Goal: Information Seeking & Learning: Learn about a topic

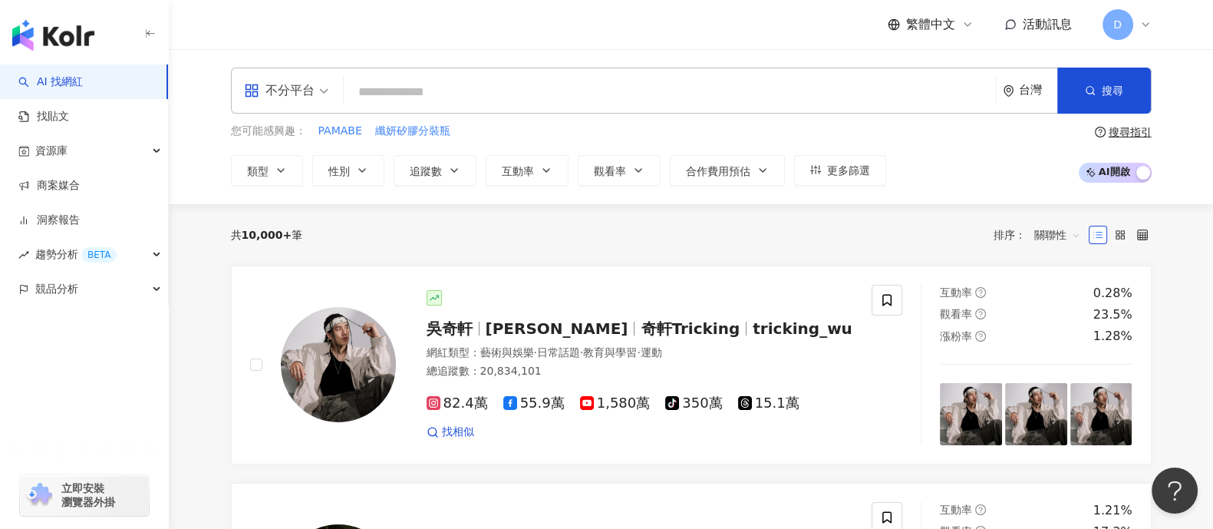
click at [477, 109] on div "不分平台 台灣 搜尋" at bounding box center [691, 91] width 921 height 46
click at [507, 87] on input "search" at bounding box center [670, 92] width 640 height 29
drag, startPoint x: 408, startPoint y: 86, endPoint x: 437, endPoint y: 76, distance: 30.1
click at [412, 86] on input "search" at bounding box center [670, 92] width 640 height 29
paste input "**********"
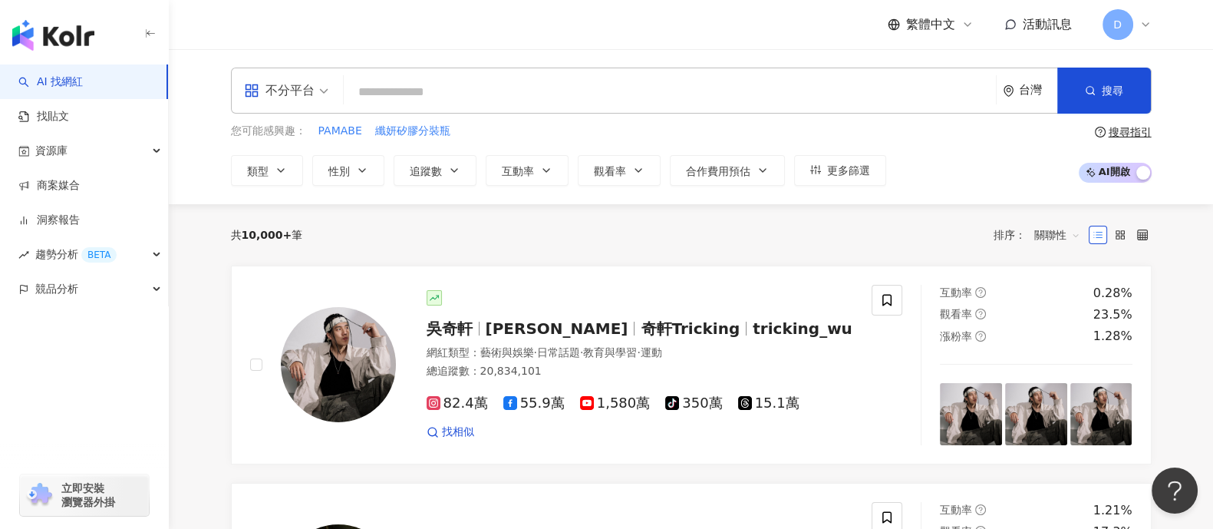
type input "**********"
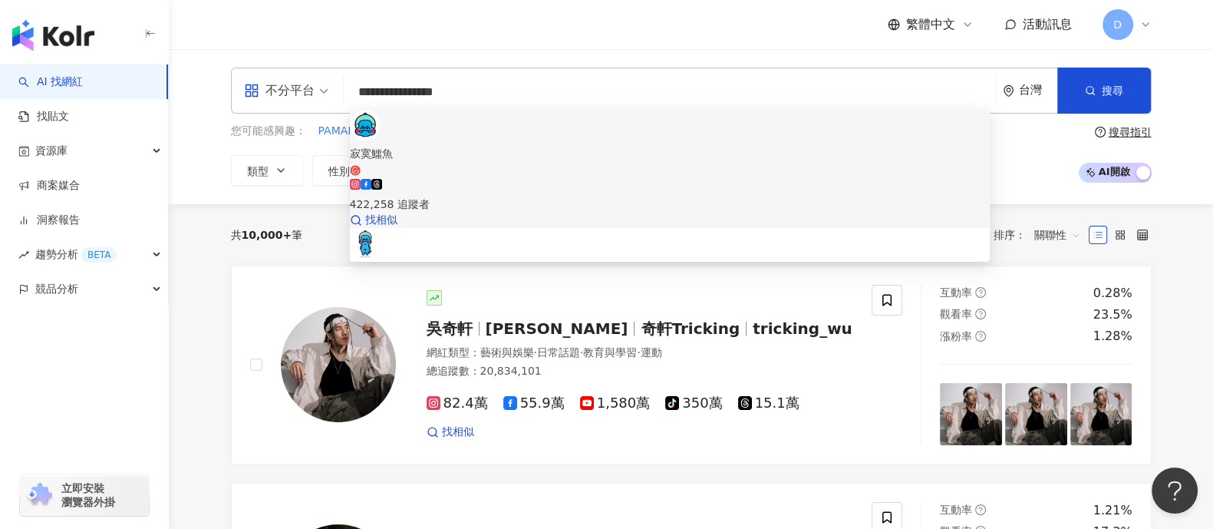
click at [487, 196] on div "422,258 追蹤者" at bounding box center [670, 204] width 641 height 17
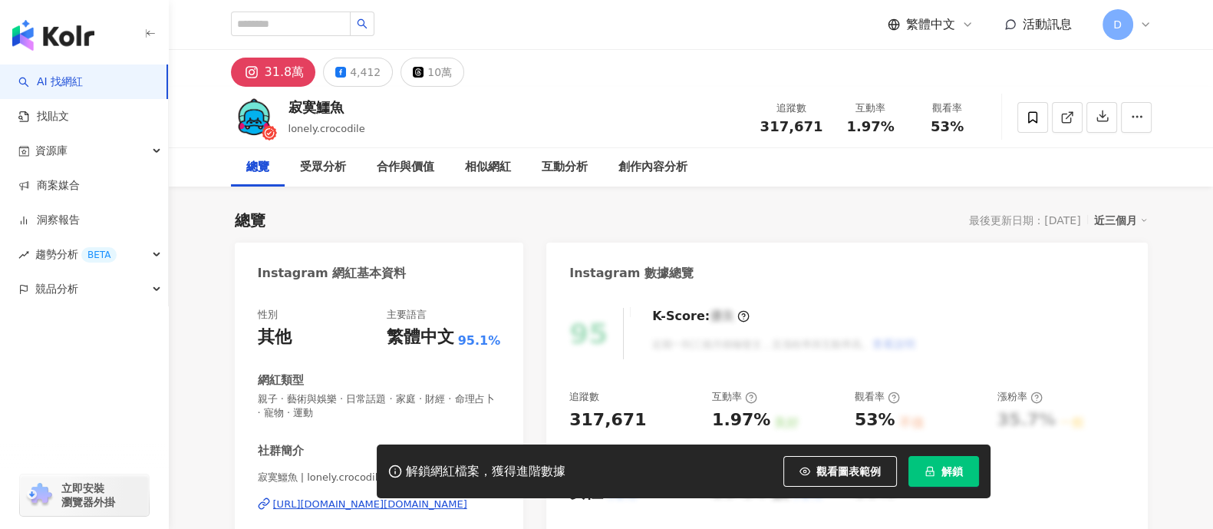
click at [949, 469] on span "解鎖" at bounding box center [952, 471] width 21 height 12
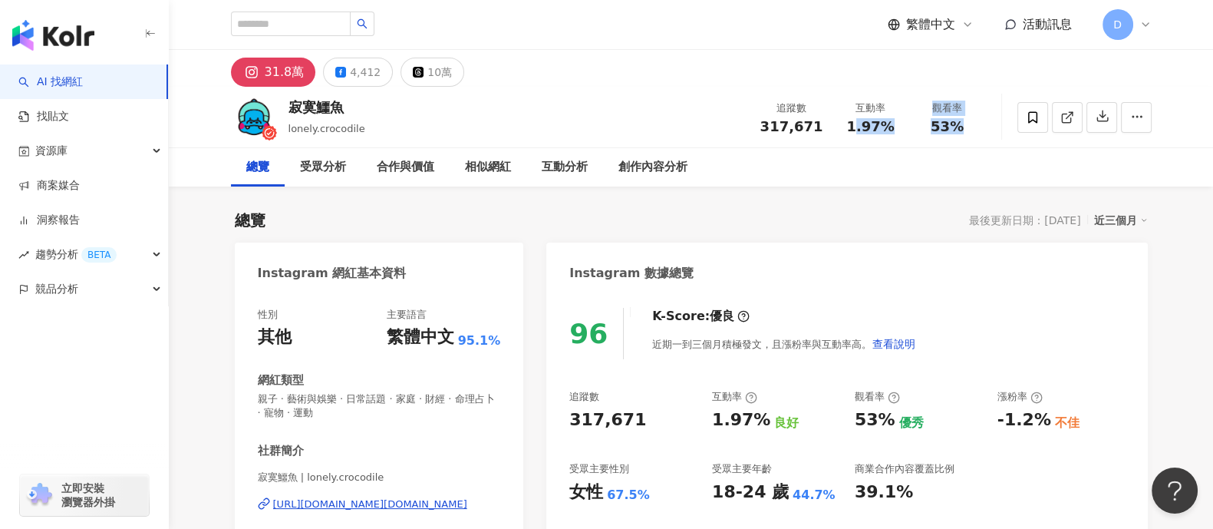
drag, startPoint x: 855, startPoint y: 128, endPoint x: 959, endPoint y: 132, distance: 104.4
click at [981, 132] on div "追蹤數 317,671 互動率 1.97% 觀看率 53%" at bounding box center [868, 116] width 235 height 45
click at [859, 131] on span "1.97%" at bounding box center [870, 126] width 48 height 15
click at [844, 127] on div "1.97%" at bounding box center [871, 126] width 58 height 15
drag, startPoint x: 905, startPoint y: 126, endPoint x: 827, endPoint y: 127, distance: 78.3
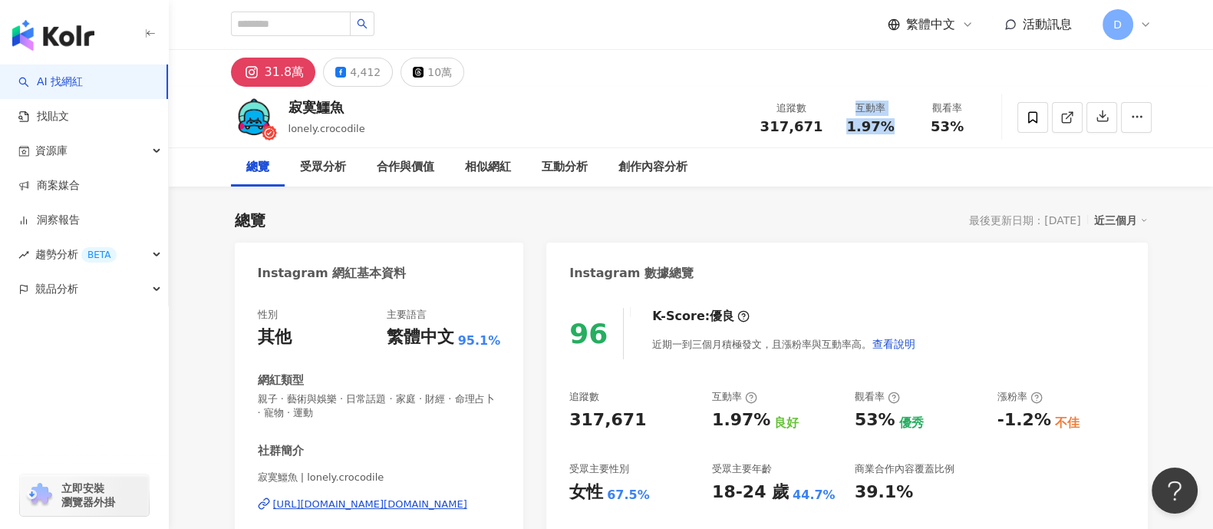
click at [825, 126] on div "追蹤數 317,671 互動率 1.97% 觀看率 53%" at bounding box center [868, 116] width 235 height 45
click at [852, 130] on span "1.97%" at bounding box center [870, 126] width 48 height 15
drag, startPoint x: 846, startPoint y: 130, endPoint x: 985, endPoint y: 129, distance: 139.7
click at [985, 129] on div "寂寞鱷魚 lonely.crocodile 追蹤數 317,671 互動率 1.97% 觀看率 53%" at bounding box center [691, 117] width 982 height 61
copy div "1.97% 觀看率 53%"
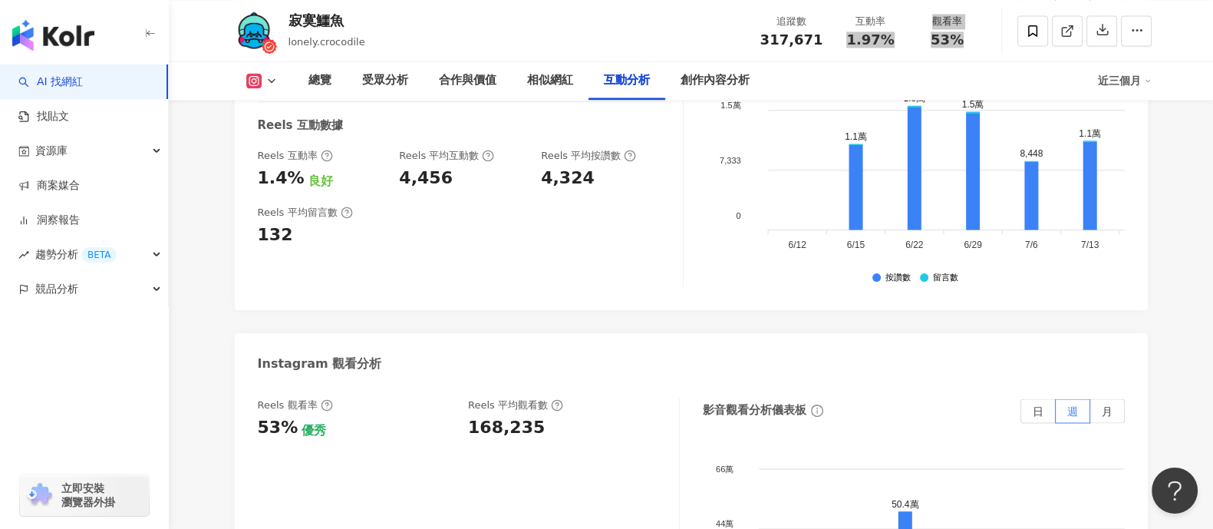
scroll to position [3261, 0]
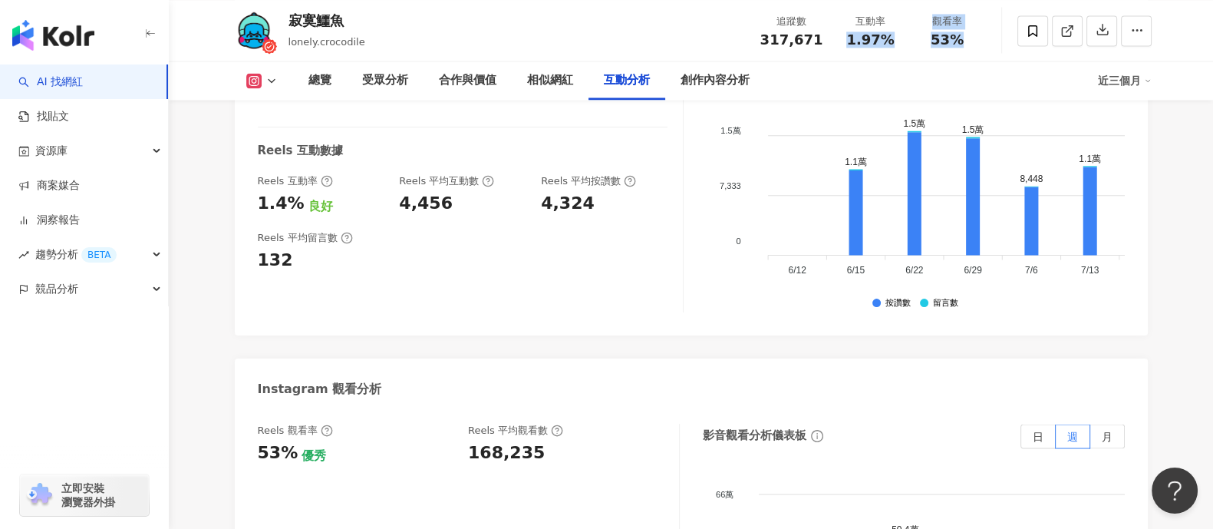
click at [479, 460] on div "168,235" at bounding box center [506, 453] width 77 height 24
copy div "168,235"
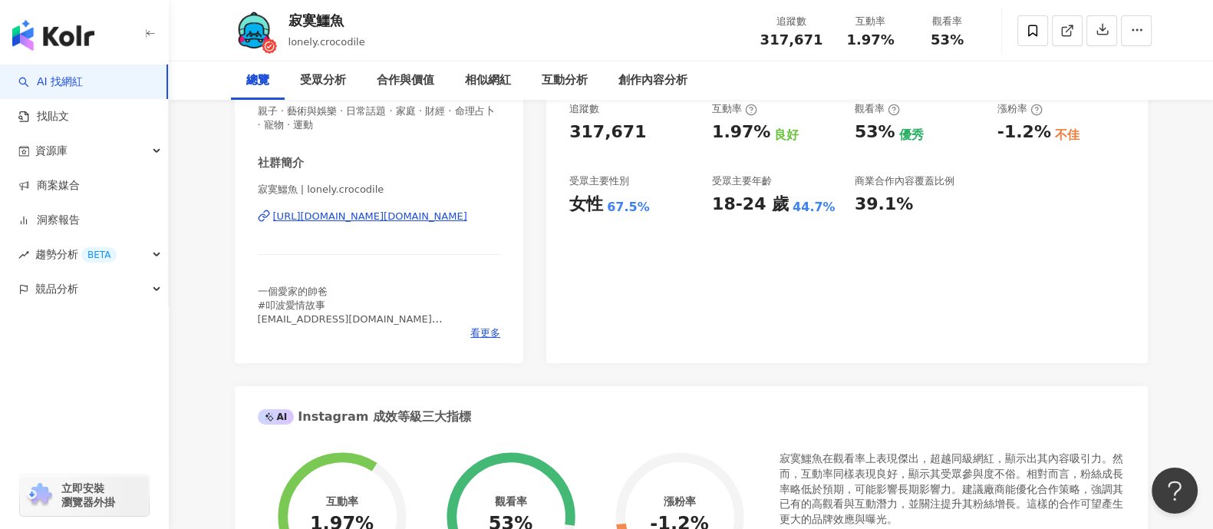
scroll to position [0, 0]
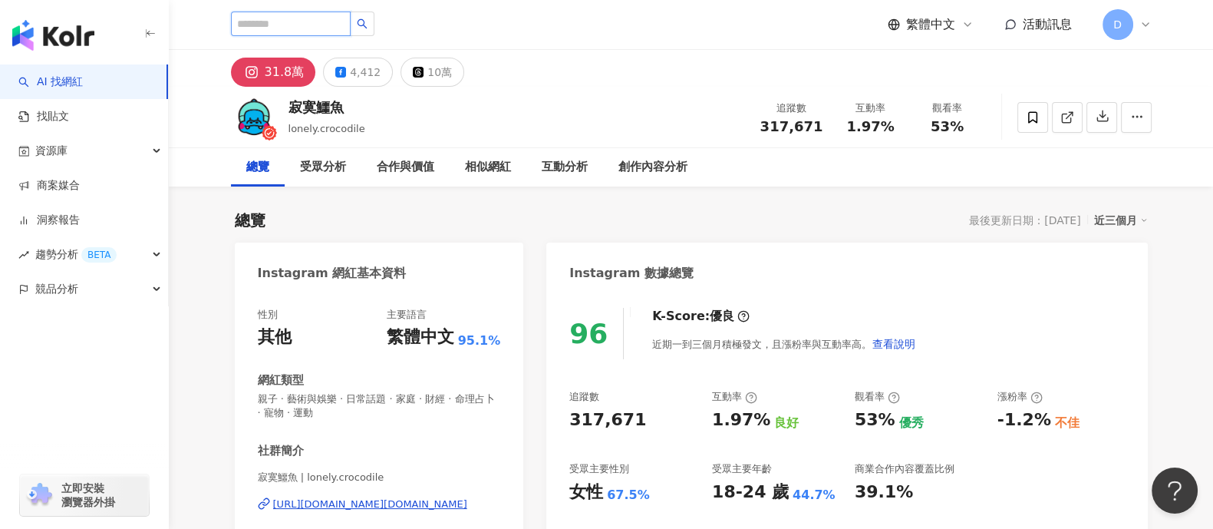
click at [275, 16] on input "search" at bounding box center [291, 24] width 120 height 25
paste input "********"
type input "********"
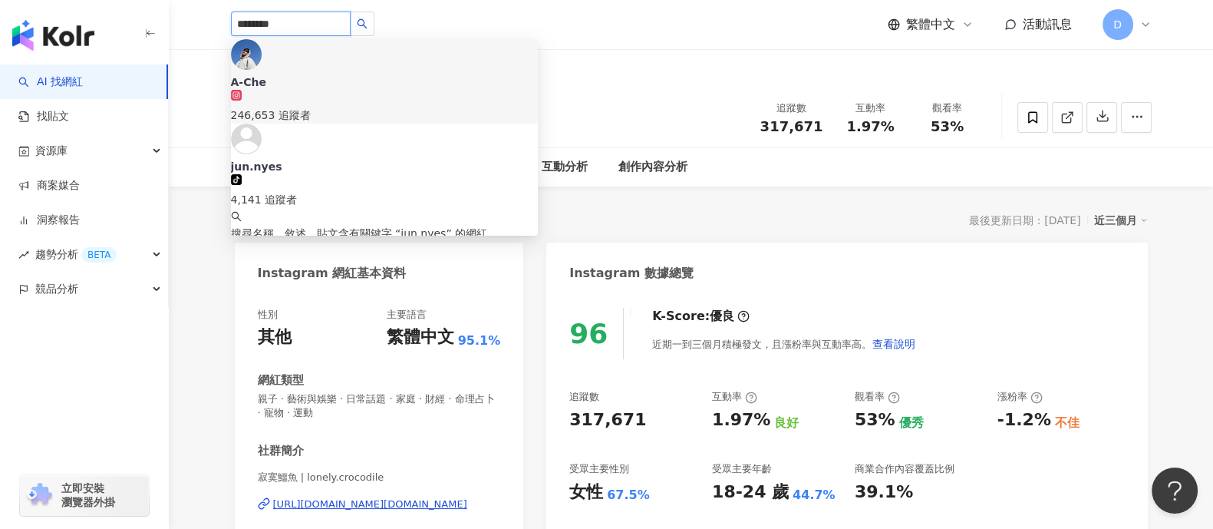
click at [384, 90] on div "246,653 追蹤者" at bounding box center [384, 107] width 307 height 34
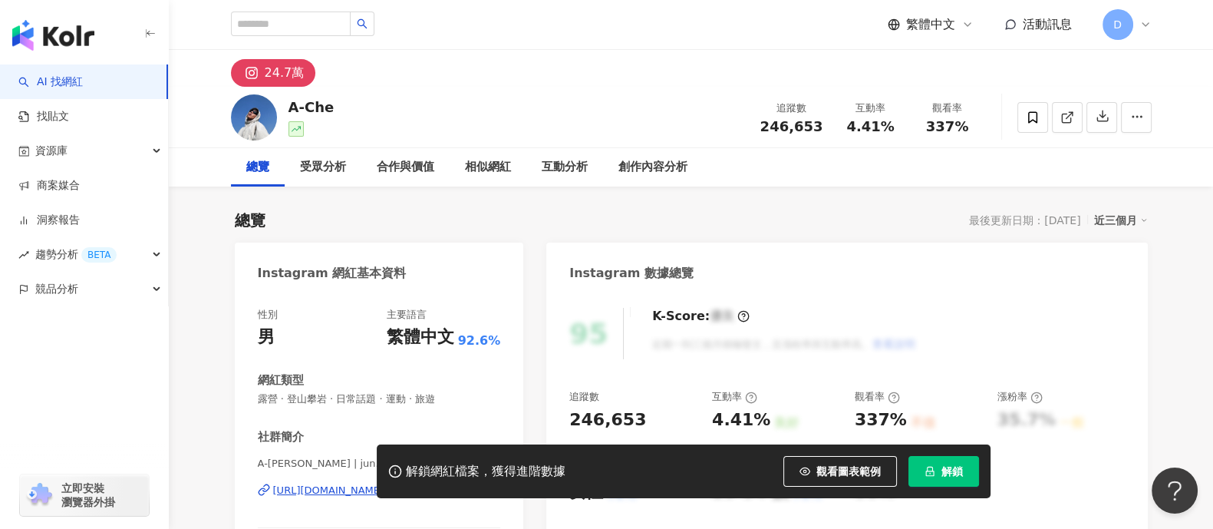
click at [974, 472] on button "解鎖" at bounding box center [944, 471] width 71 height 31
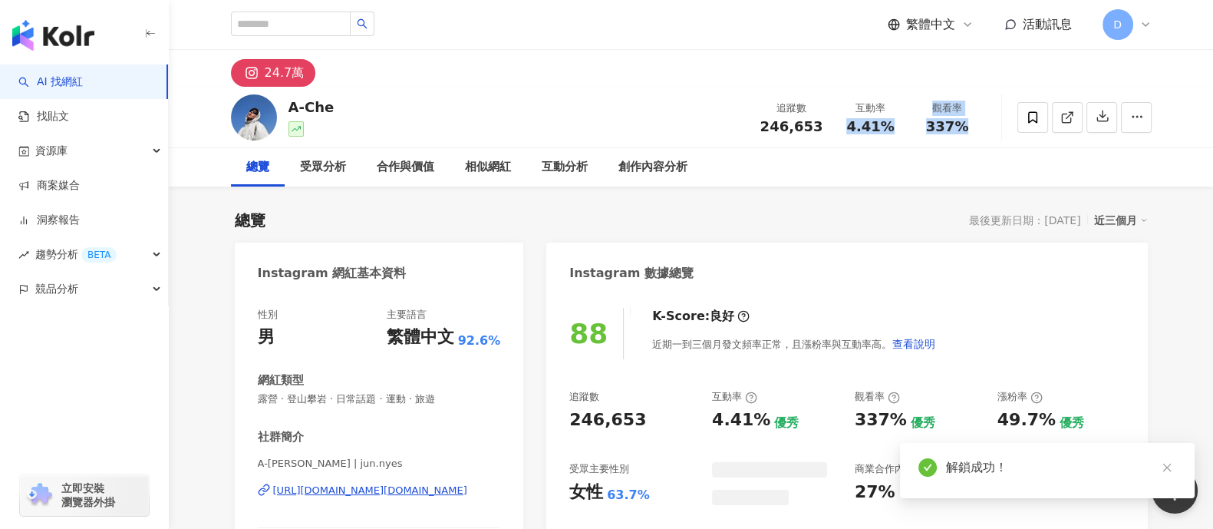
drag, startPoint x: 978, startPoint y: 128, endPoint x: 965, endPoint y: 120, distance: 15.8
click at [981, 132] on div "追蹤數 246,653 互動率 4.41% 觀看率 337%" at bounding box center [868, 116] width 235 height 45
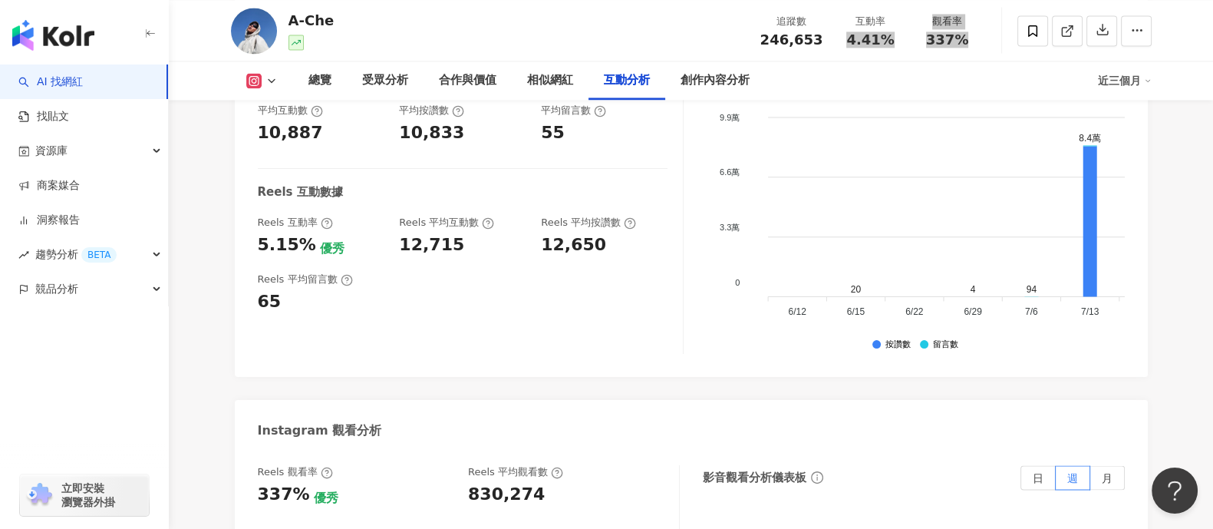
scroll to position [3357, 0]
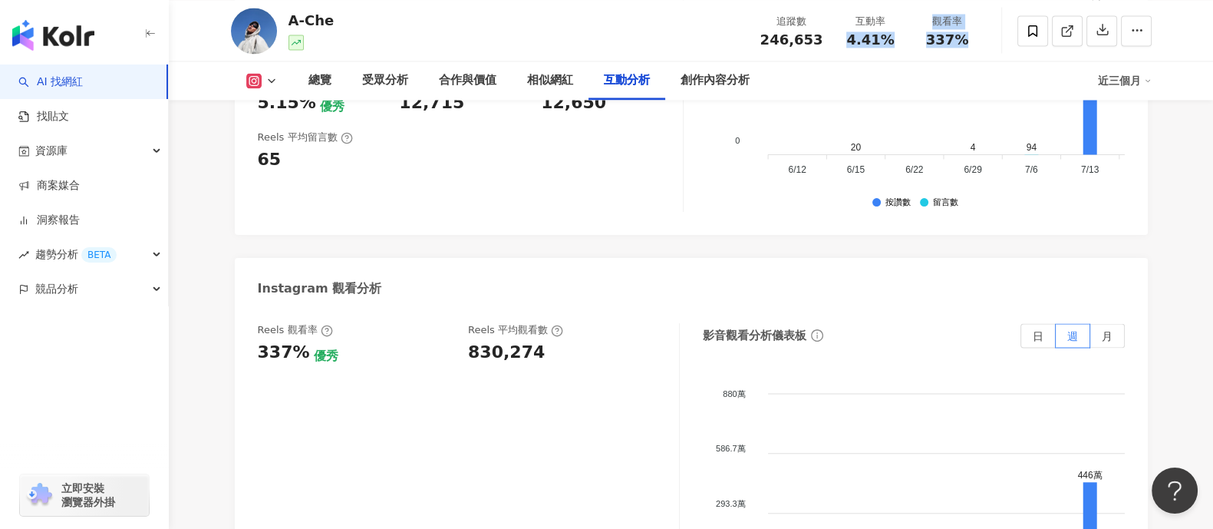
click at [507, 341] on div "830,274" at bounding box center [506, 353] width 77 height 24
click at [508, 341] on div "830,274" at bounding box center [506, 353] width 77 height 24
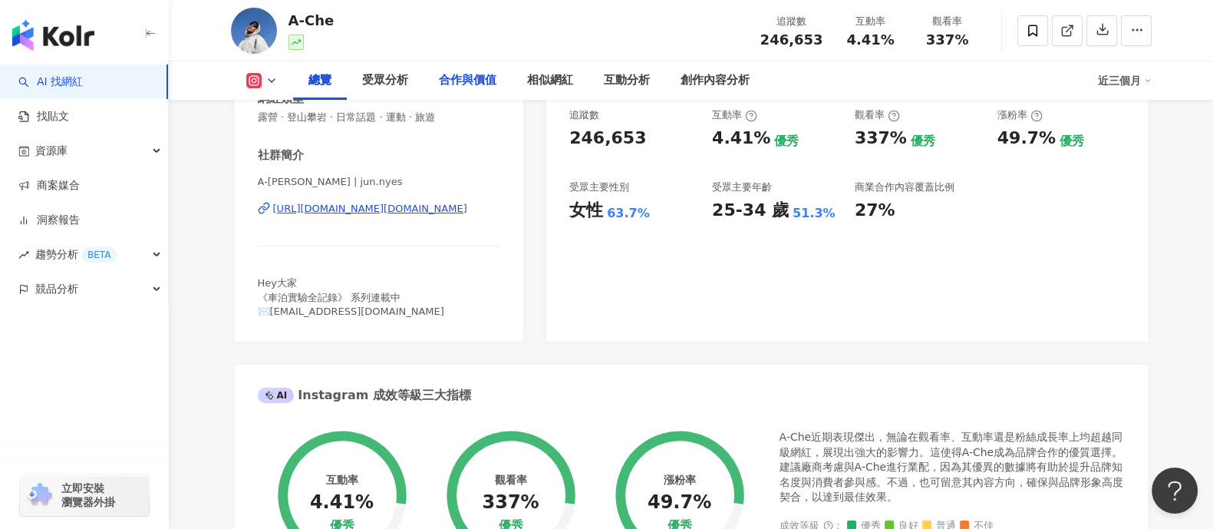
scroll to position [0, 0]
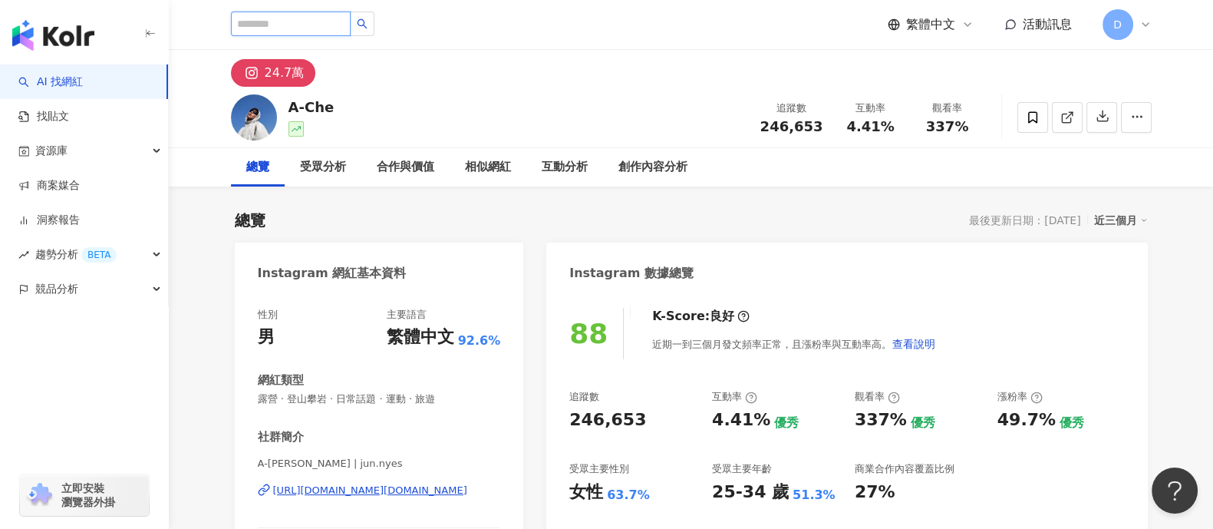
click at [332, 25] on input "search" at bounding box center [291, 24] width 120 height 25
paste input "**********"
type input "**********"
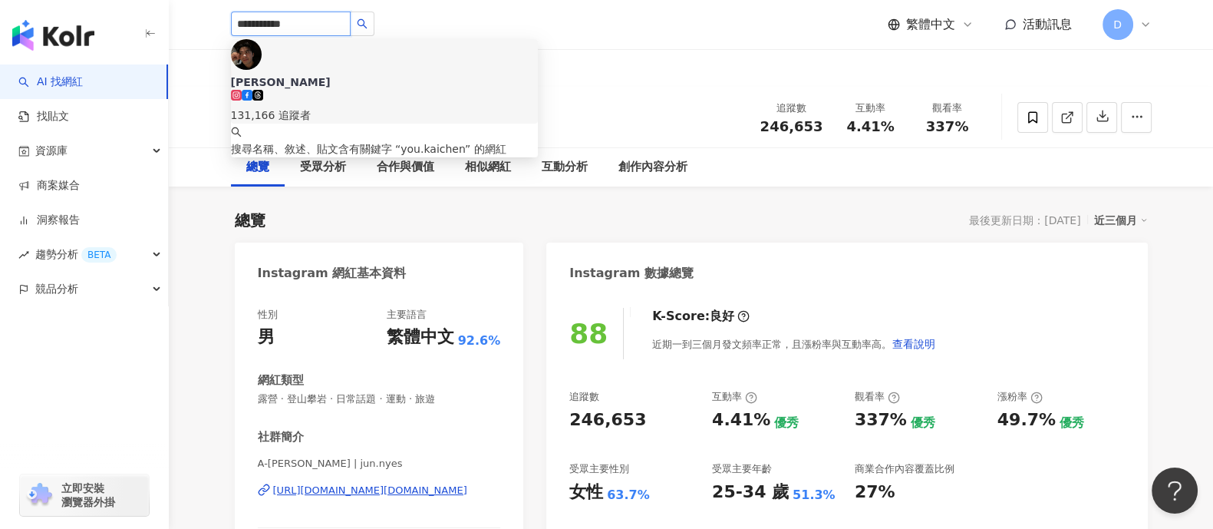
click at [401, 90] on div "131,166 追蹤者" at bounding box center [384, 107] width 307 height 34
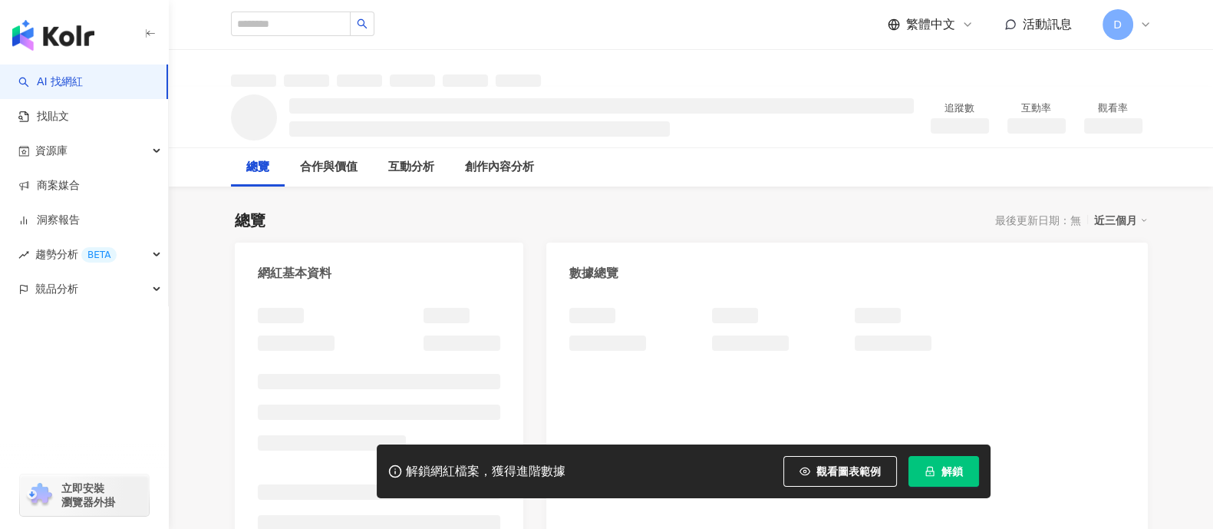
click at [949, 473] on span "解鎖" at bounding box center [952, 471] width 21 height 12
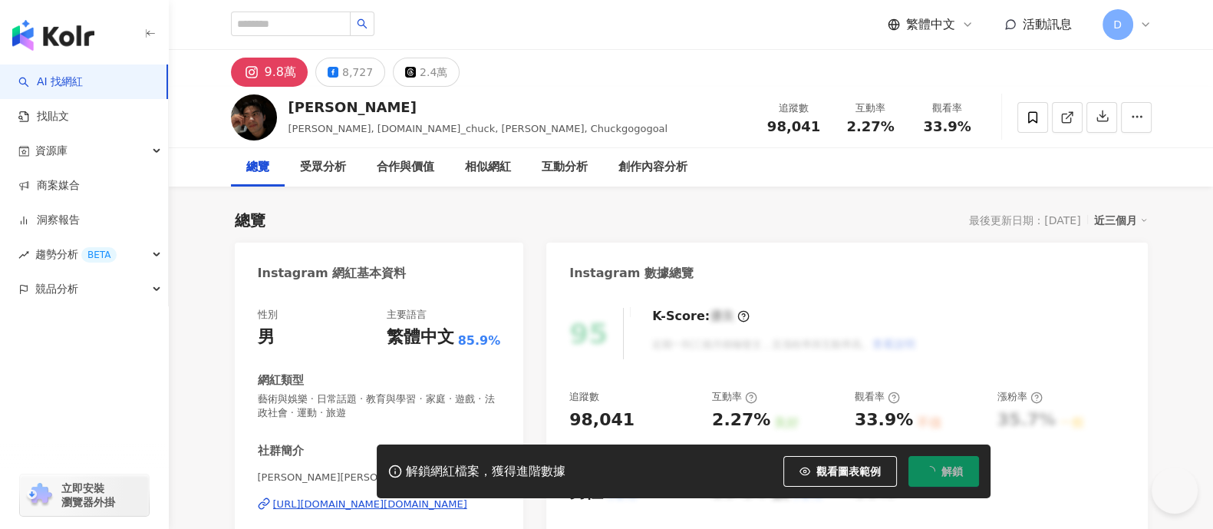
drag, startPoint x: 848, startPoint y: 127, endPoint x: 868, endPoint y: 133, distance: 20.9
click at [983, 124] on div "追蹤數 98,041 互動率 2.27% 觀看率 33.9%" at bounding box center [871, 116] width 230 height 45
copy div "2.27% 觀看率 33.9%"
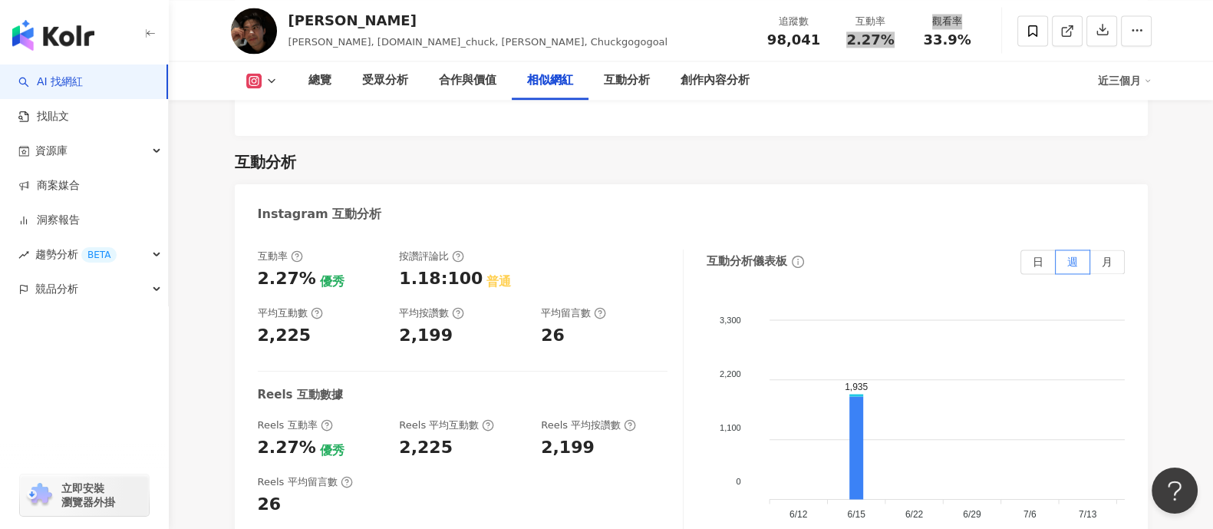
scroll to position [3453, 0]
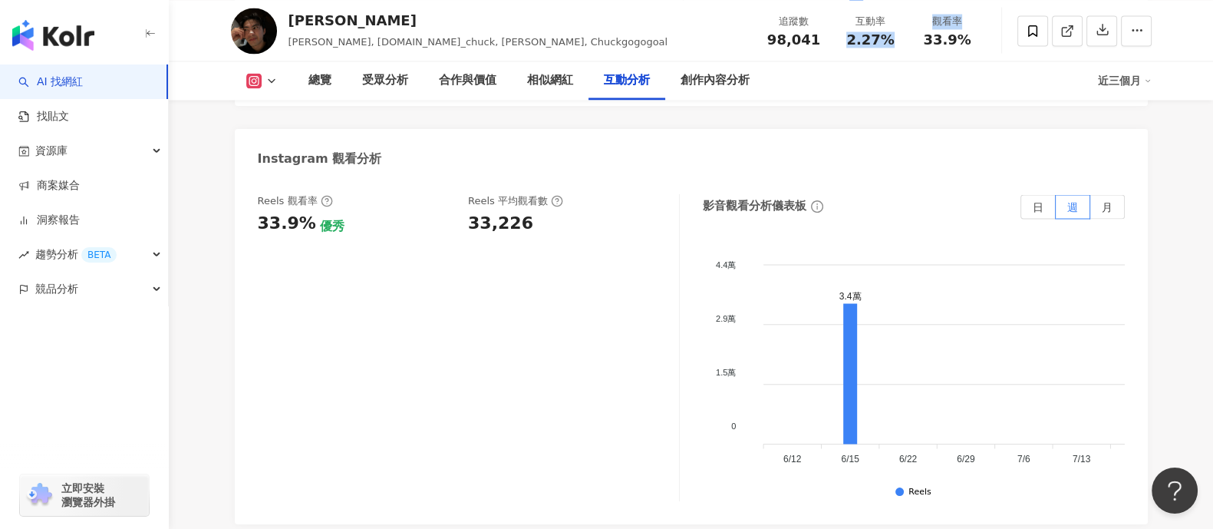
click at [522, 236] on div "33,226" at bounding box center [500, 224] width 65 height 24
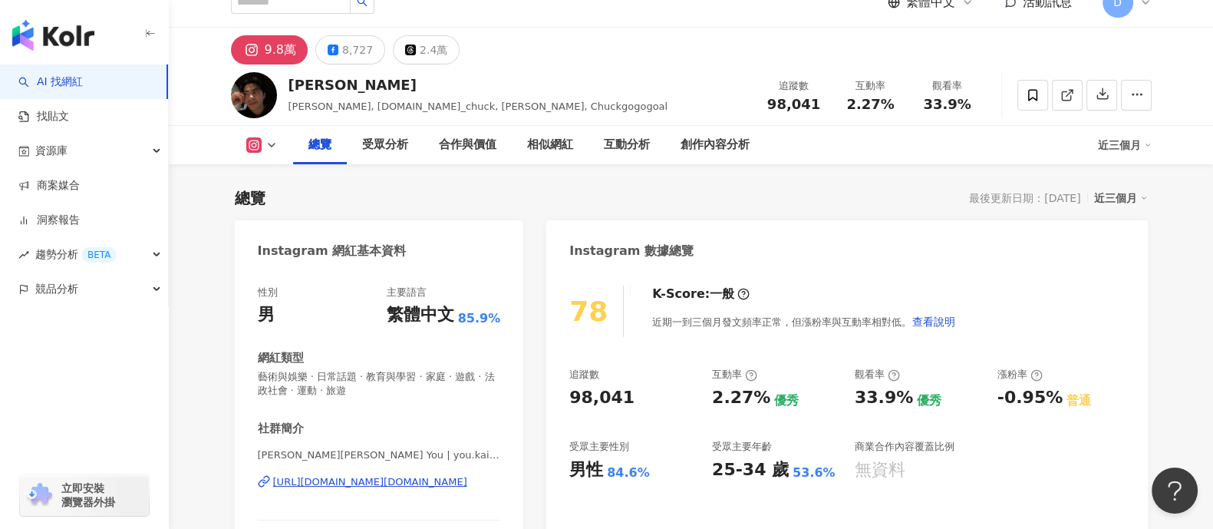
scroll to position [0, 0]
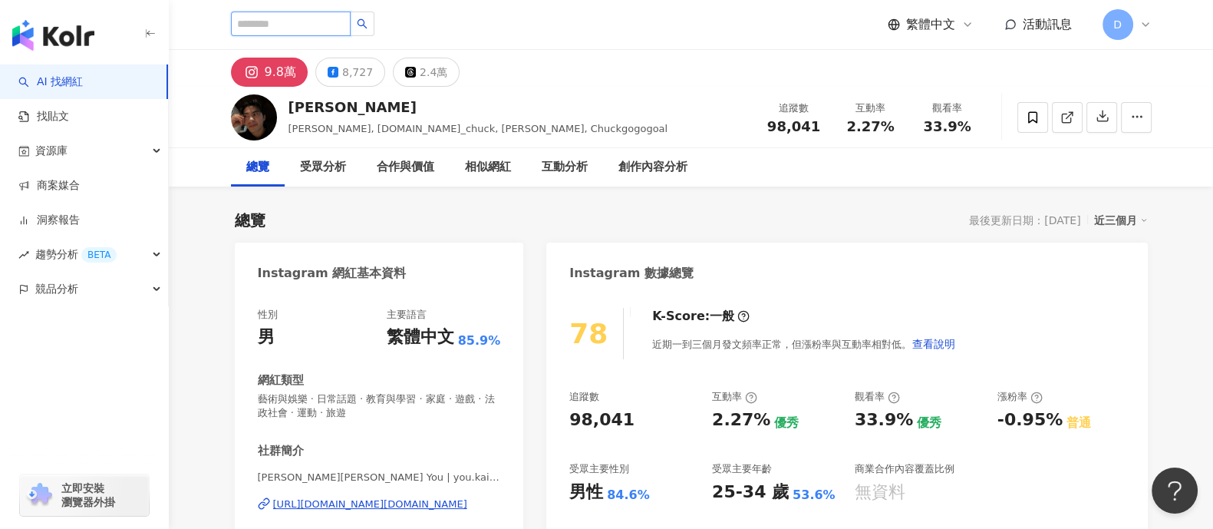
click at [351, 25] on input "search" at bounding box center [291, 24] width 120 height 25
paste input "*******"
type input "*******"
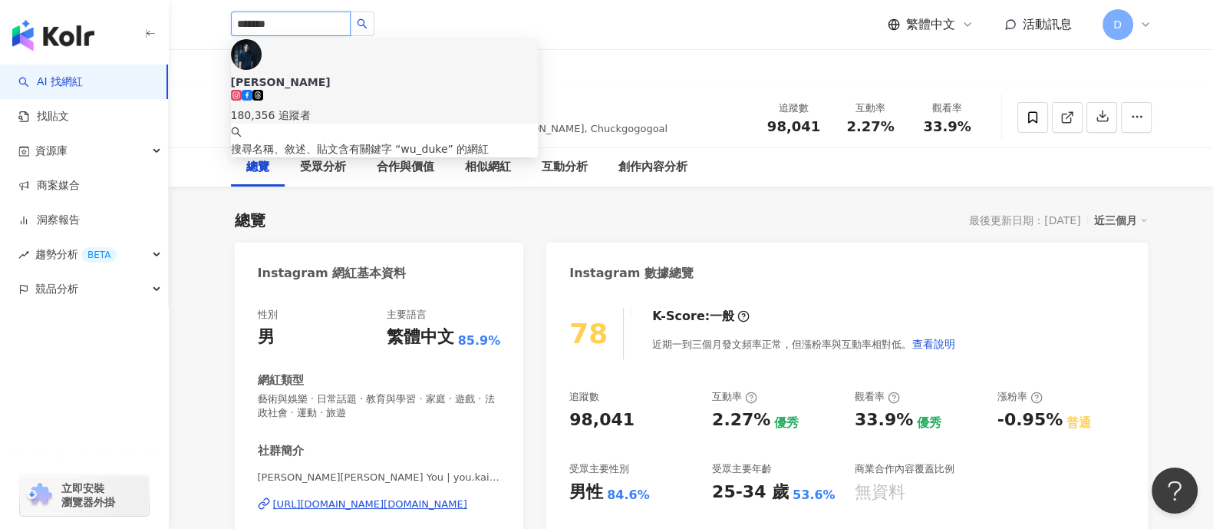
click at [387, 107] on div "180,356 追蹤者" at bounding box center [384, 115] width 307 height 17
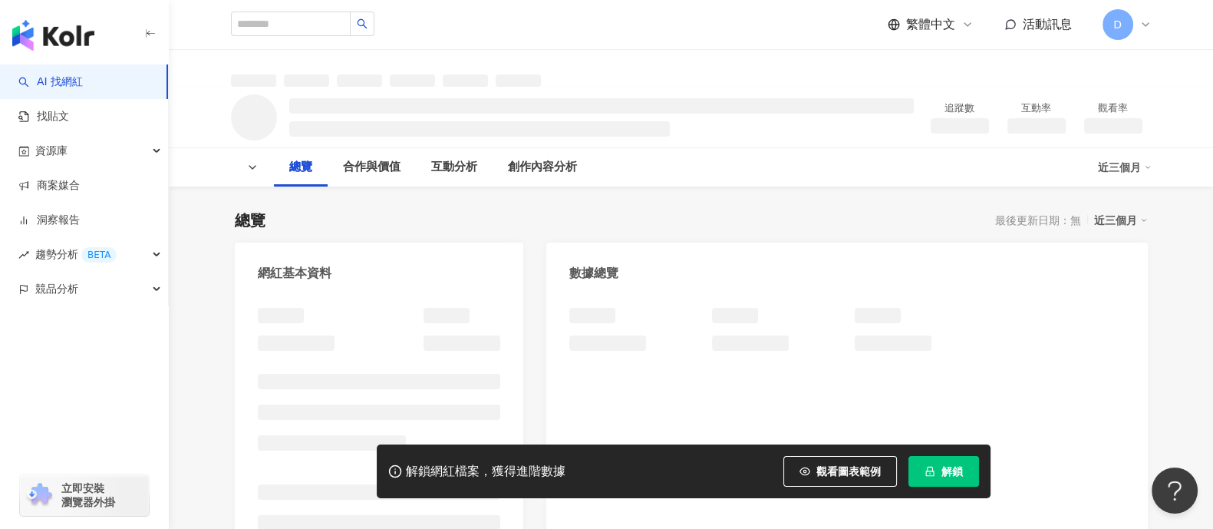
click at [944, 470] on span "解鎖" at bounding box center [952, 471] width 21 height 12
click at [971, 130] on div "追蹤數 互動率 觀看率" at bounding box center [1037, 117] width 230 height 46
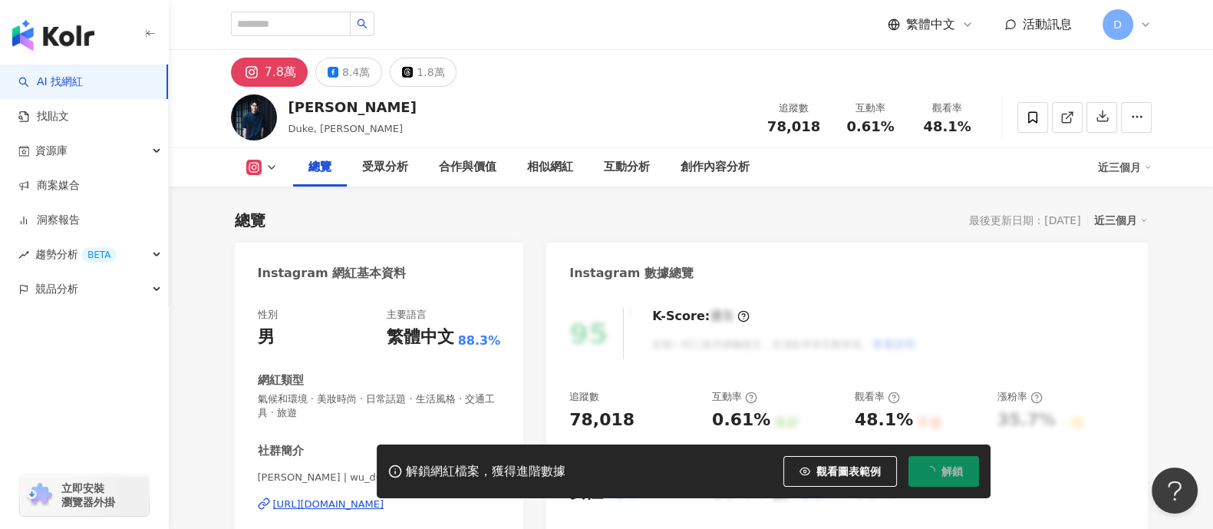
click at [881, 83] on div "7.8萬 8.4萬 1.8萬" at bounding box center [691, 68] width 982 height 37
click at [842, 130] on div "0.61%" at bounding box center [871, 126] width 58 height 15
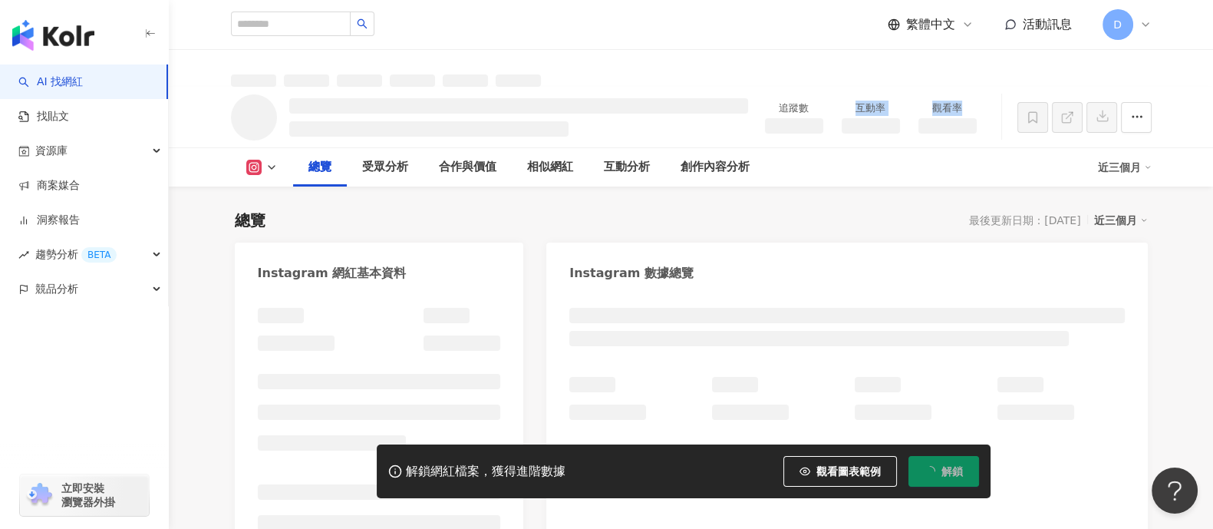
click at [989, 134] on div "追蹤數 互動率 觀看率" at bounding box center [691, 117] width 982 height 61
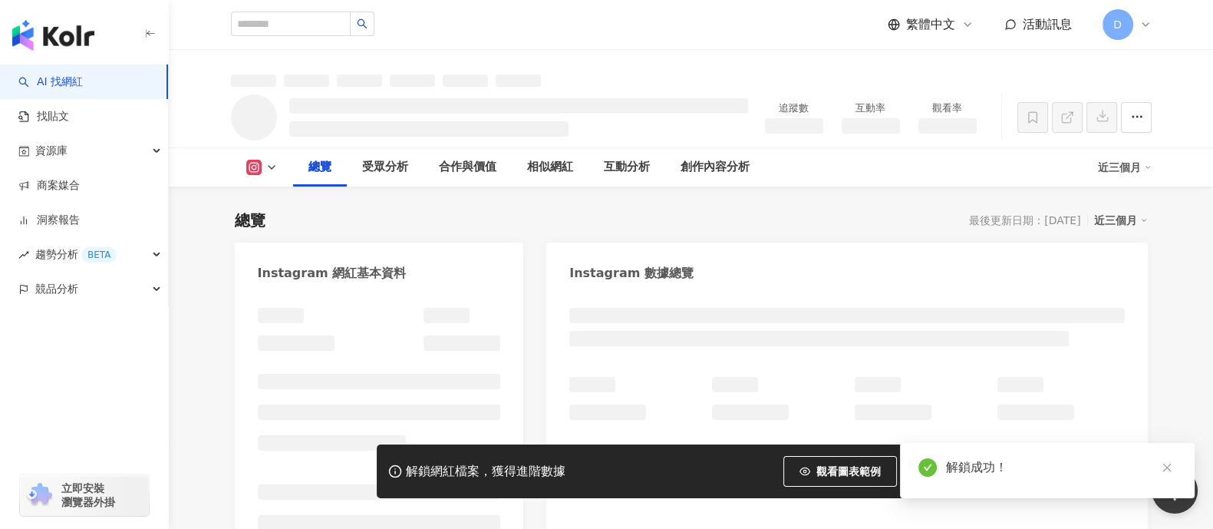
click at [886, 87] on div "追蹤數 互動率 觀看率" at bounding box center [691, 117] width 982 height 61
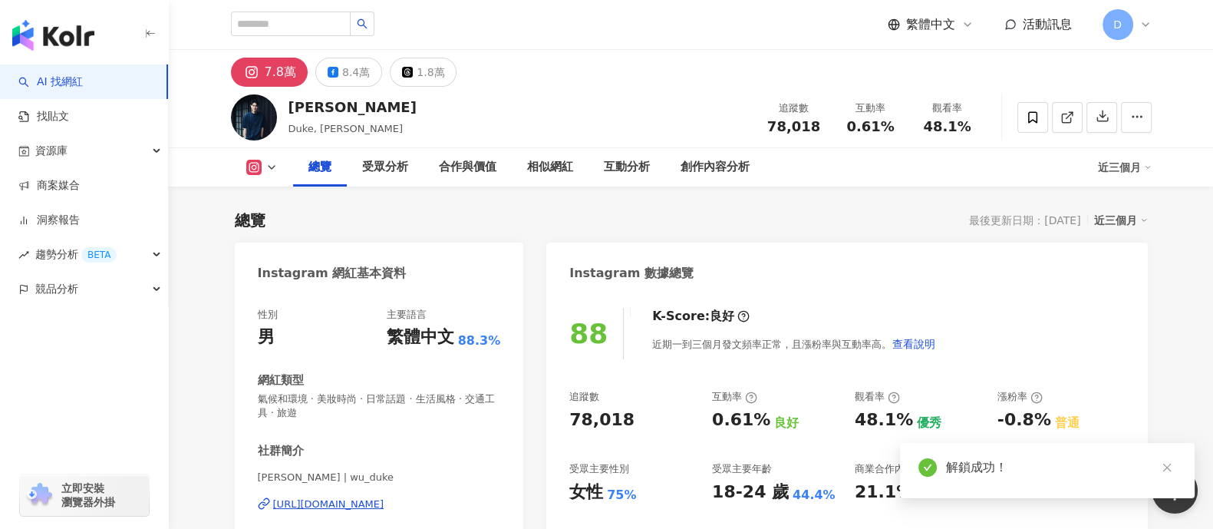
drag, startPoint x: 971, startPoint y: 128, endPoint x: 941, endPoint y: 82, distance: 55.3
click at [973, 124] on div "追蹤數 78,018 互動率 0.61% 觀看率 48.1%" at bounding box center [871, 116] width 230 height 45
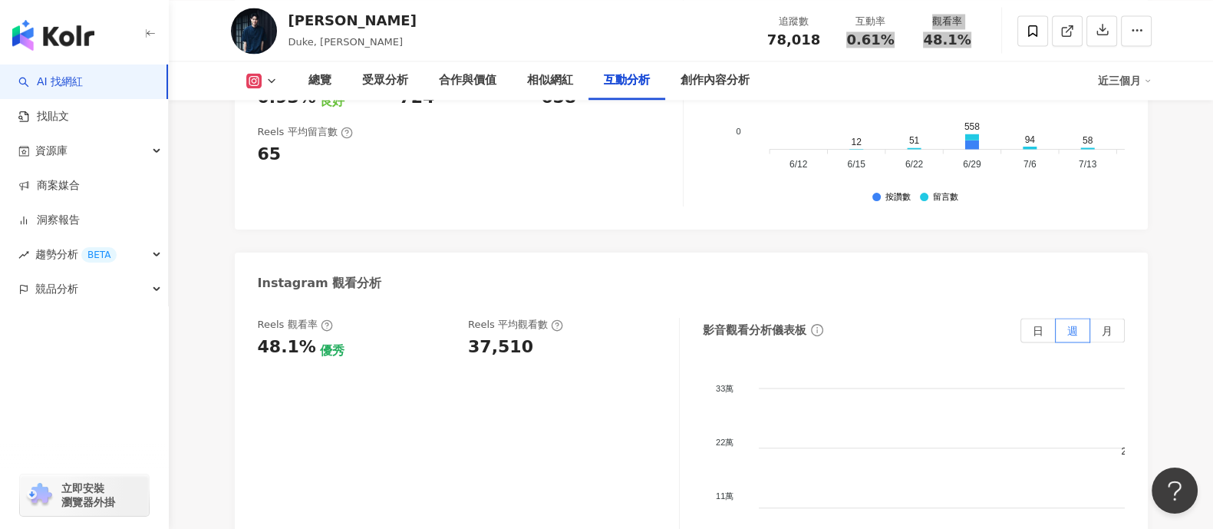
scroll to position [3453, 0]
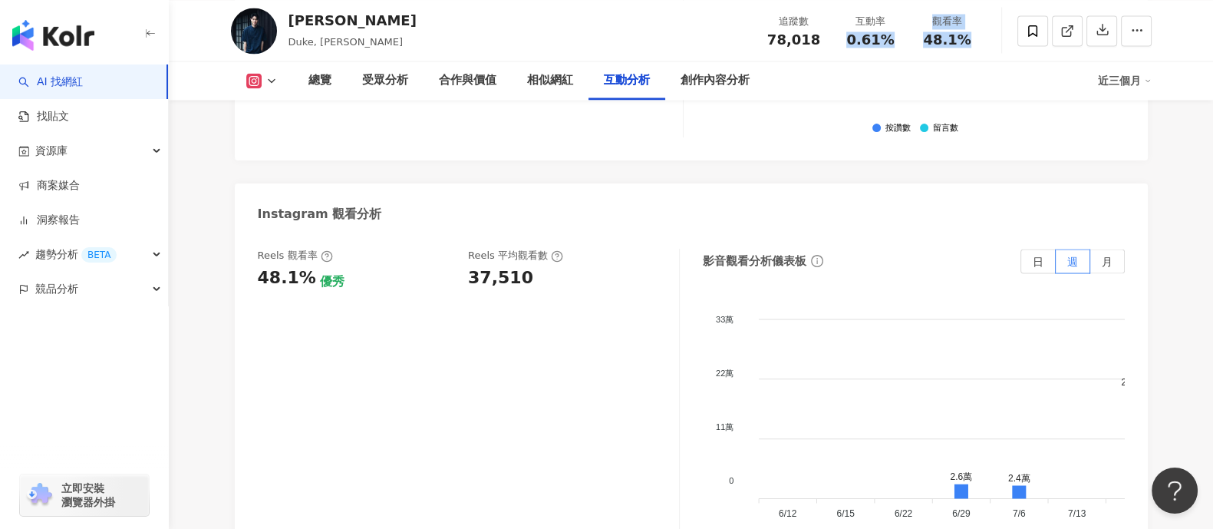
drag, startPoint x: 501, startPoint y: 247, endPoint x: 503, endPoint y: 234, distance: 13.1
click at [500, 266] on div "37,510" at bounding box center [500, 278] width 65 height 24
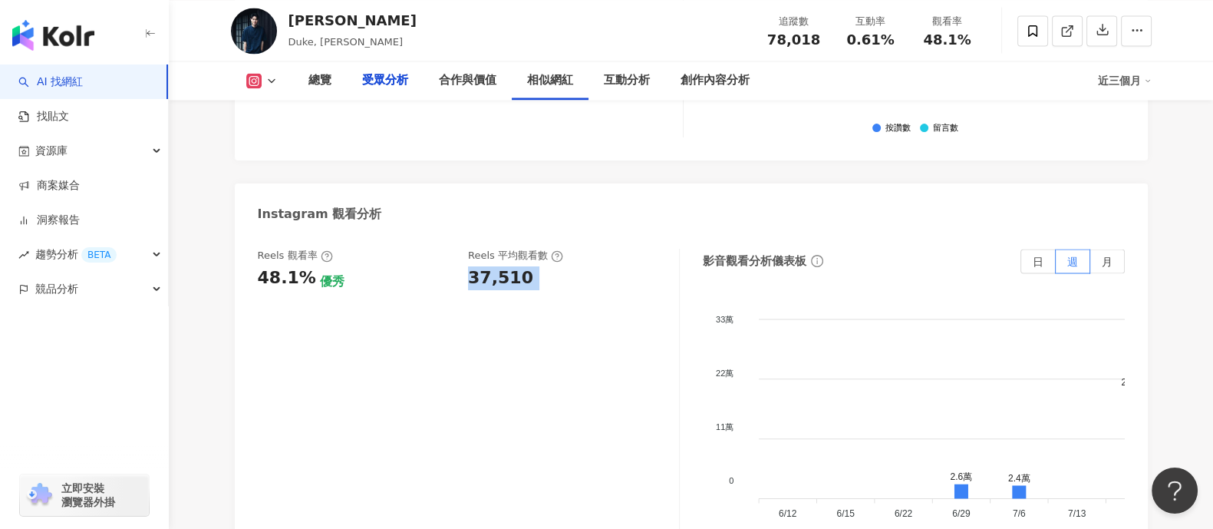
scroll to position [0, 0]
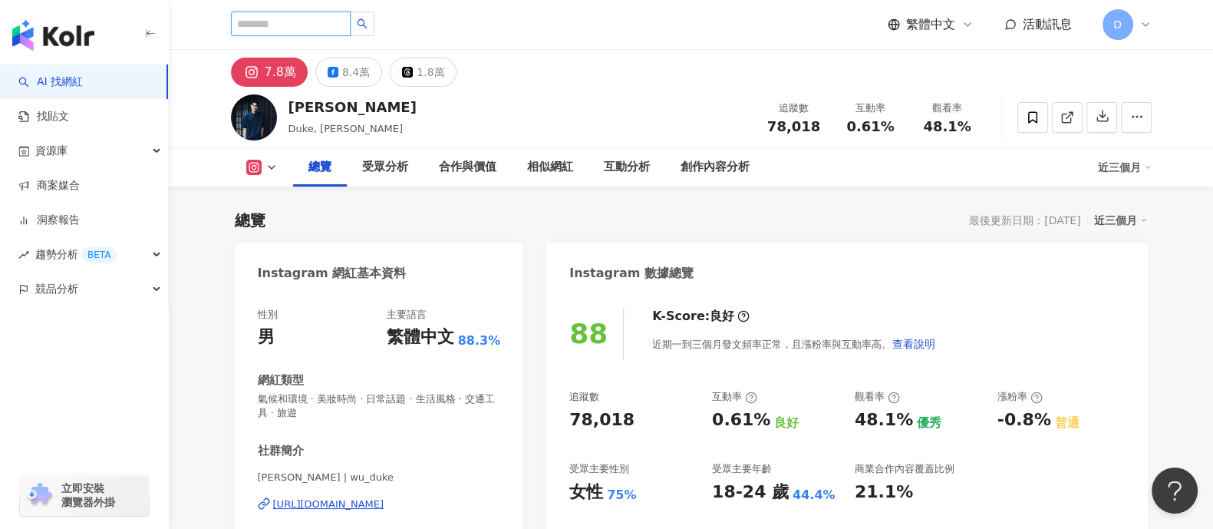
click at [303, 24] on input "search" at bounding box center [291, 24] width 120 height 25
paste input "********"
type input "********"
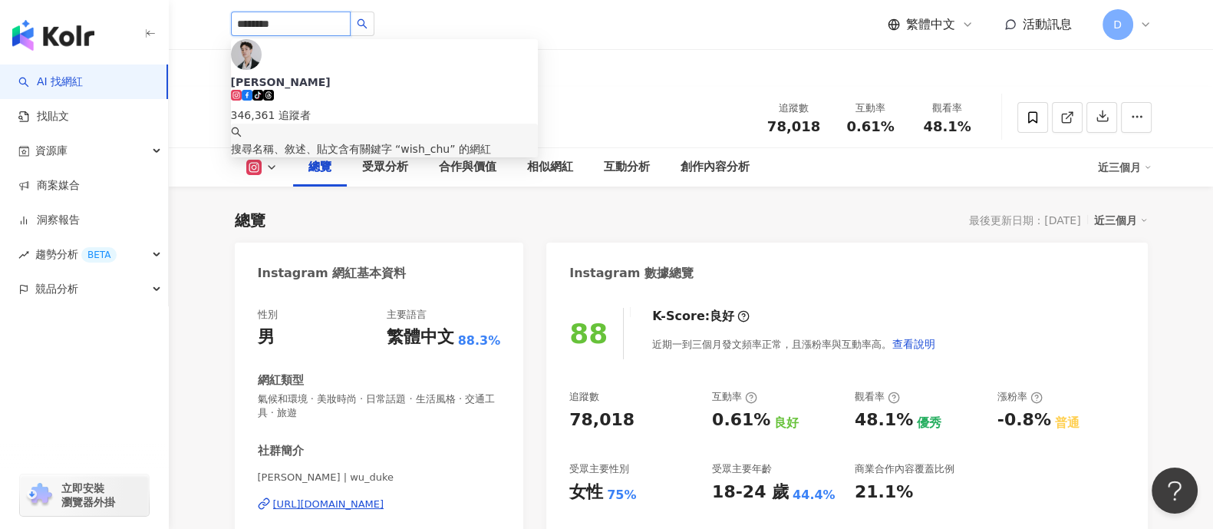
click at [354, 107] on div "346,361 追蹤者" at bounding box center [384, 115] width 307 height 17
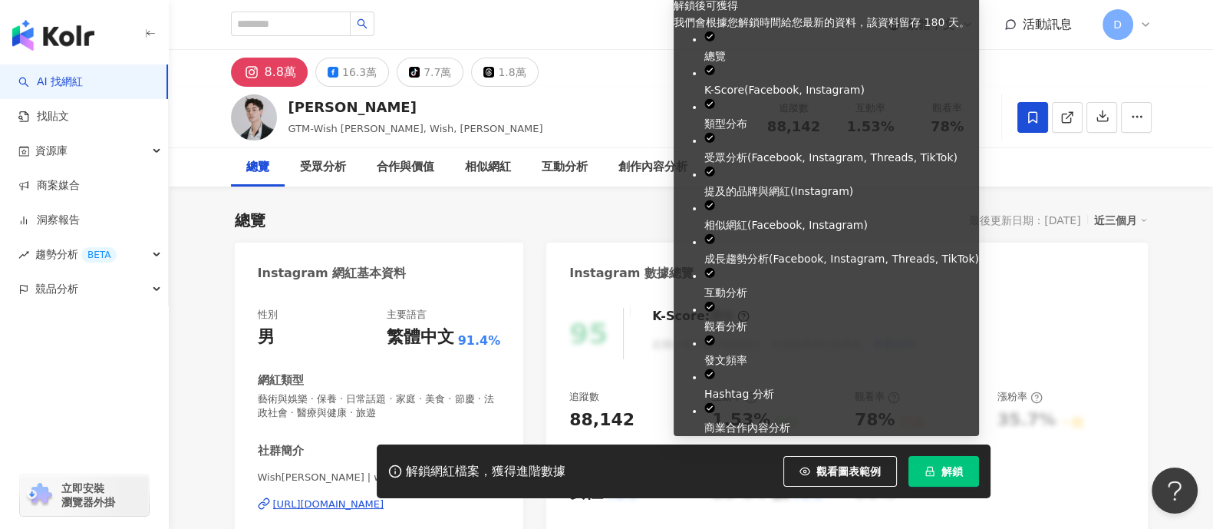
click at [944, 469] on span "解鎖" at bounding box center [952, 471] width 21 height 12
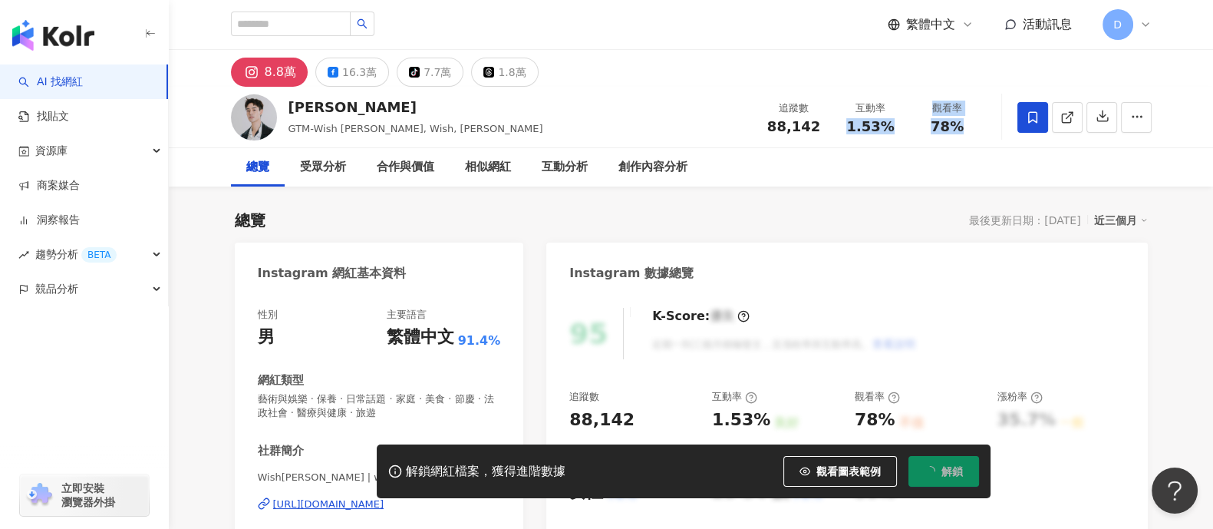
drag, startPoint x: 839, startPoint y: 118, endPoint x: 965, endPoint y: 127, distance: 126.1
click at [965, 127] on div "追蹤數 88,142 互動率 1.53% 觀看率 78%" at bounding box center [871, 116] width 230 height 45
copy div "1.53% 觀看率 78%"
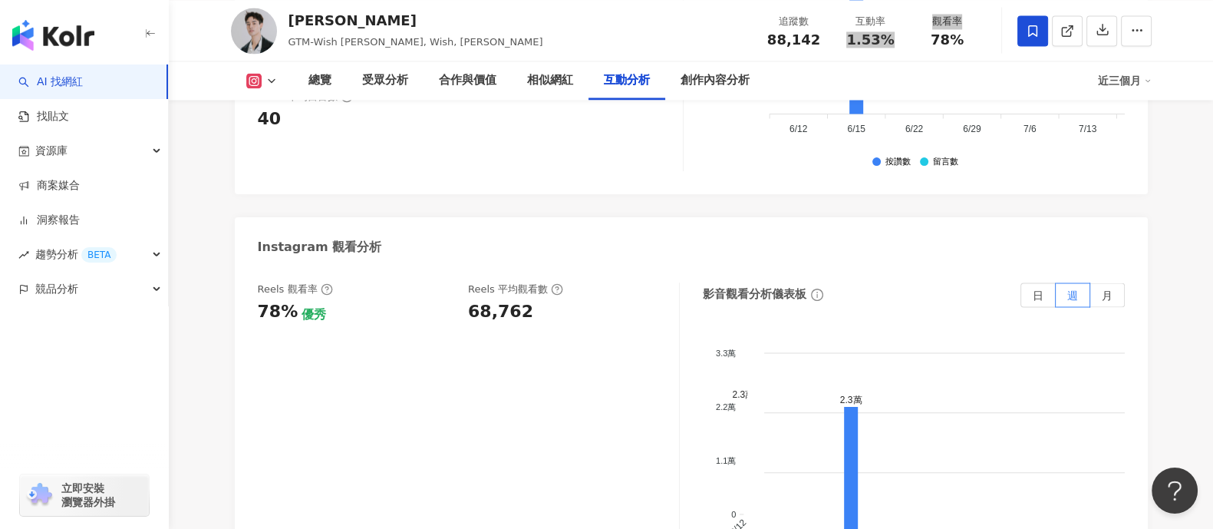
scroll to position [3453, 0]
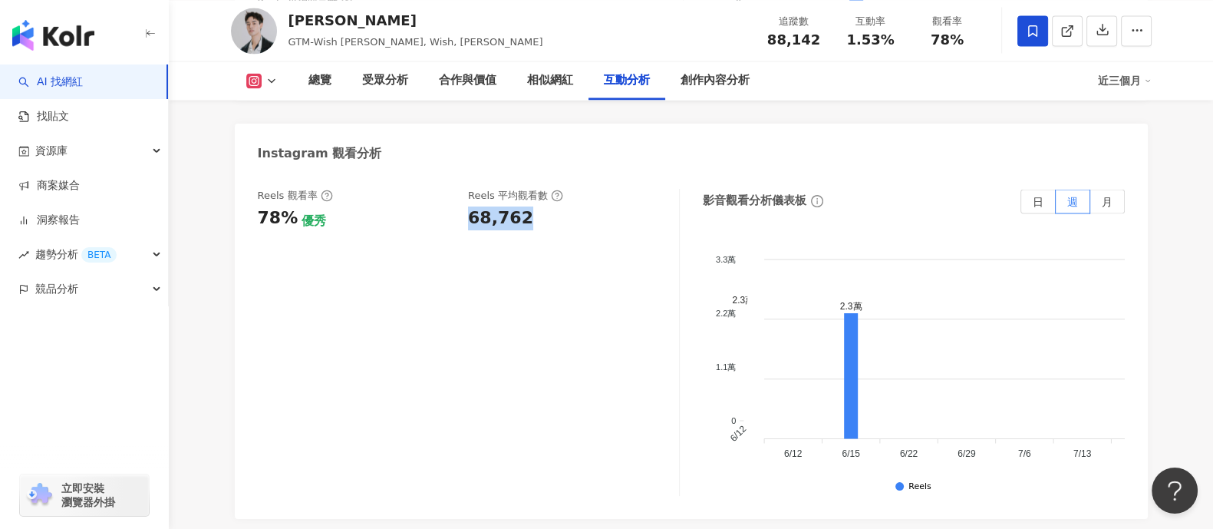
drag, startPoint x: 556, startPoint y: 188, endPoint x: 533, endPoint y: 188, distance: 23.8
click at [555, 190] on div "Reels 觀看率 78% 優秀 Reels 平均觀看數 68,762" at bounding box center [461, 209] width 406 height 41
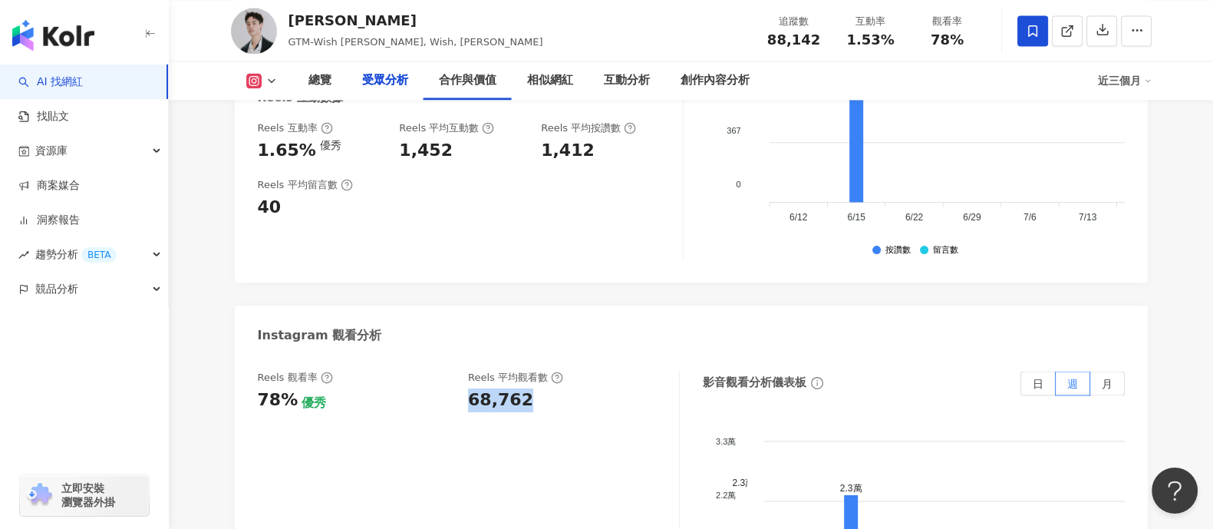
scroll to position [0, 0]
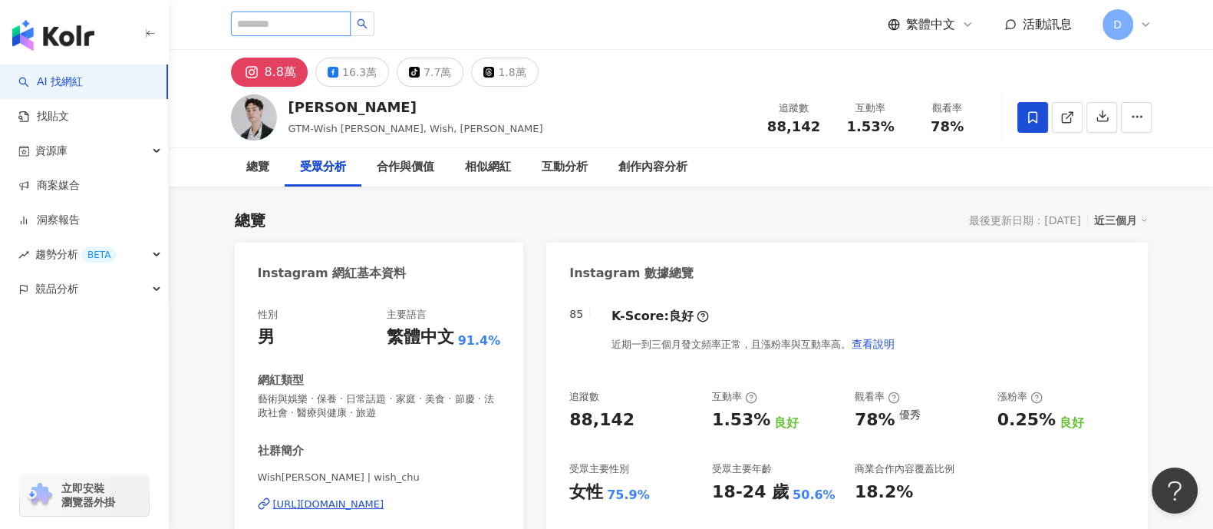
click at [332, 27] on input "search" at bounding box center [291, 24] width 120 height 25
paste input "**********"
type input "**********"
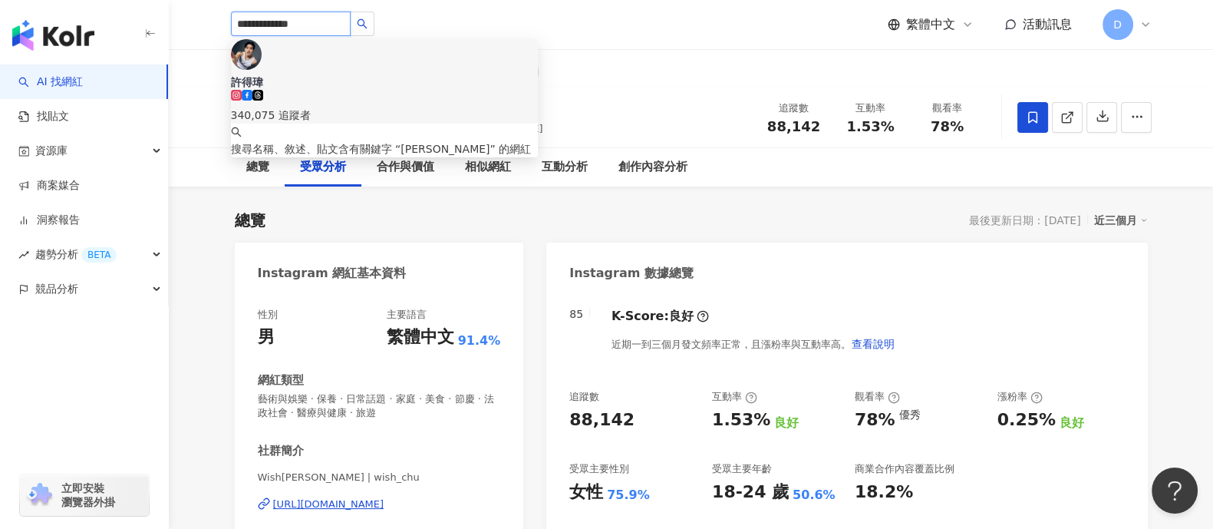
click at [381, 107] on div "340,075 追蹤者" at bounding box center [384, 115] width 307 height 17
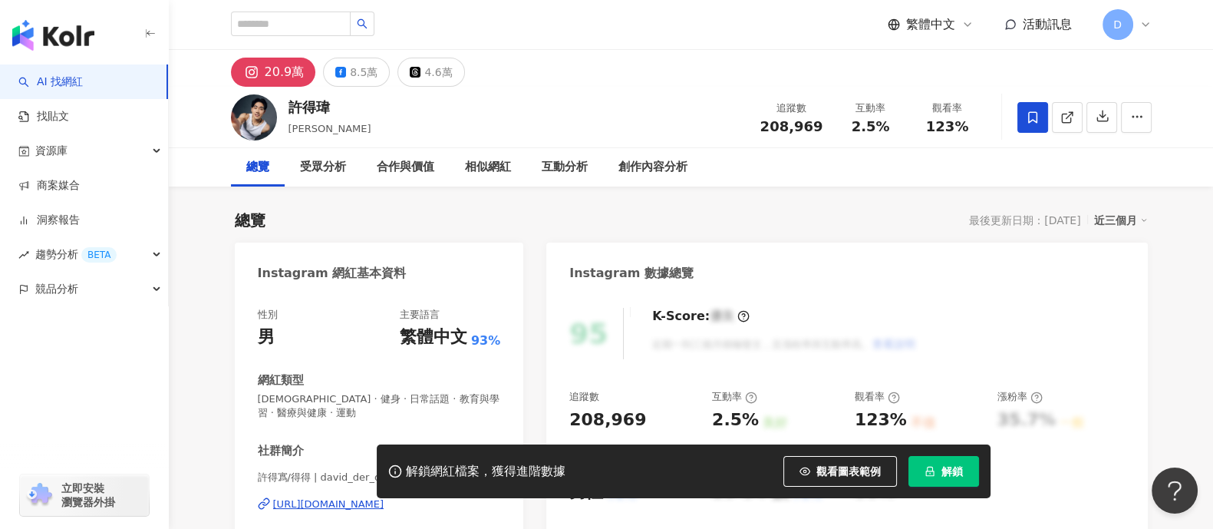
drag, startPoint x: 846, startPoint y: 121, endPoint x: 1078, endPoint y: 37, distance: 246.6
click at [1004, 138] on div "[PERSON_NAME][PERSON_NAME] 追蹤數 208,969 互動率 2.5% 觀看率 123%" at bounding box center [691, 117] width 982 height 61
click at [969, 469] on button "解鎖" at bounding box center [944, 471] width 71 height 31
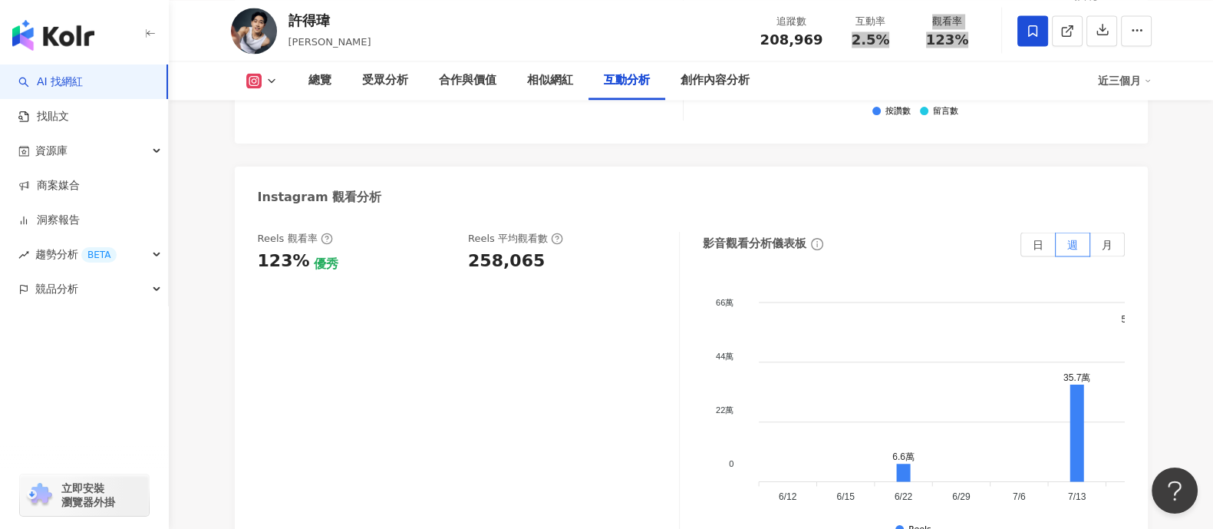
scroll to position [3453, 0]
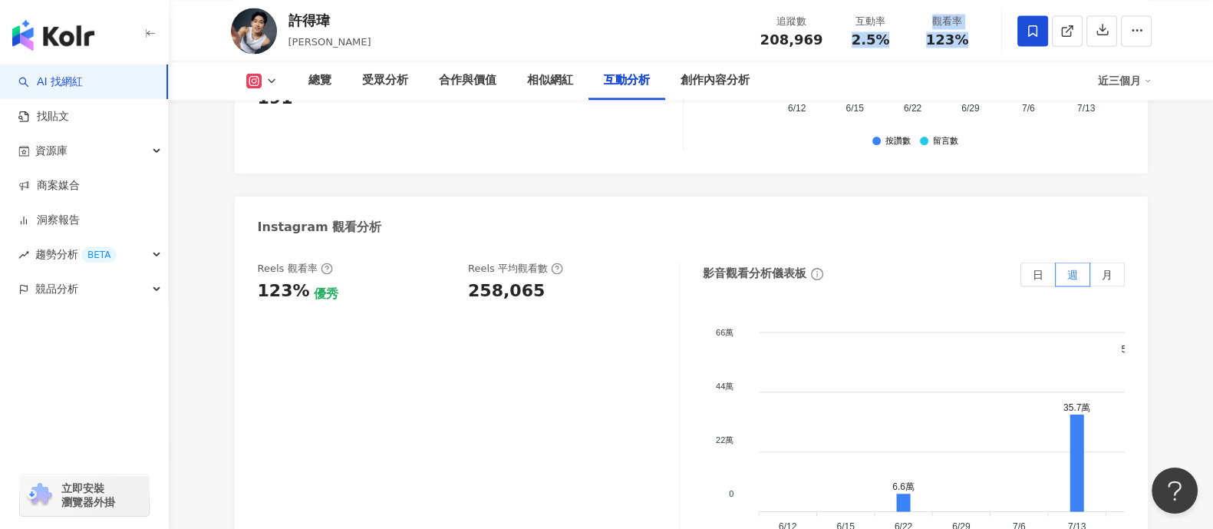
click at [500, 279] on div "258,065" at bounding box center [506, 291] width 77 height 24
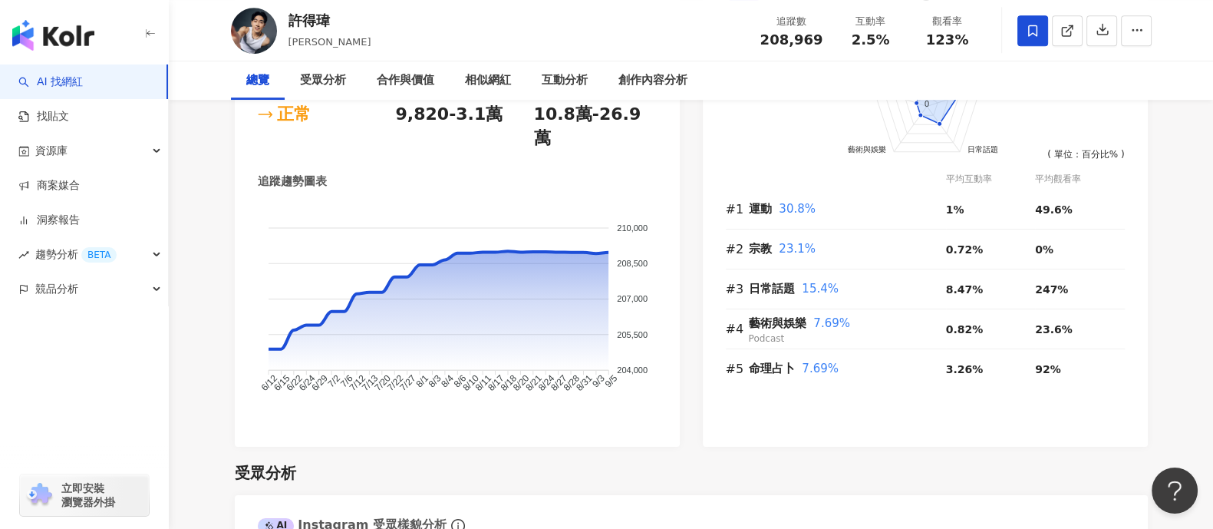
scroll to position [0, 0]
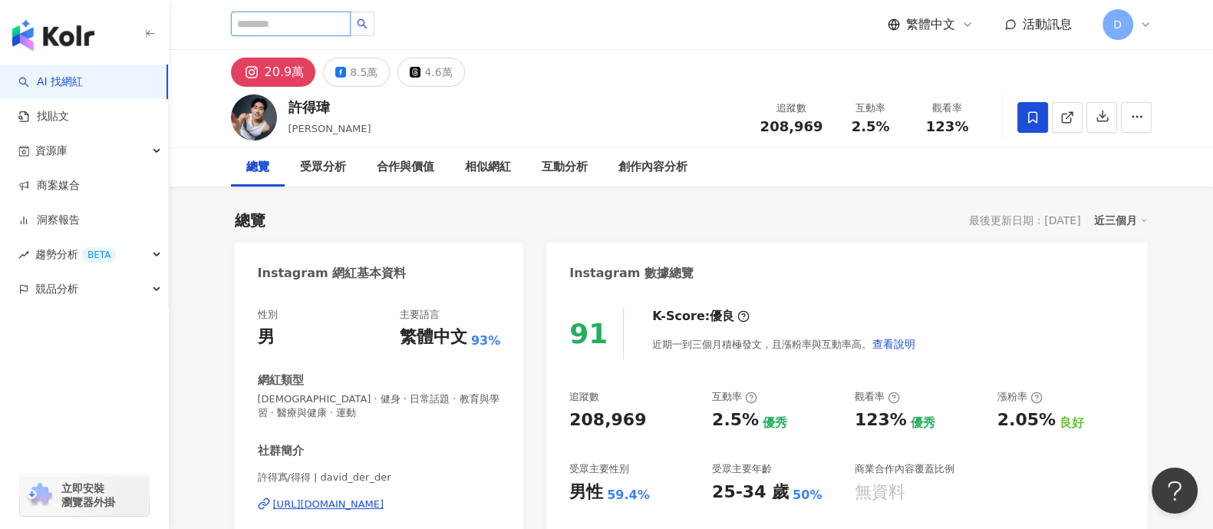
click at [300, 16] on input "search" at bounding box center [291, 24] width 120 height 25
paste input "**********"
type input "**********"
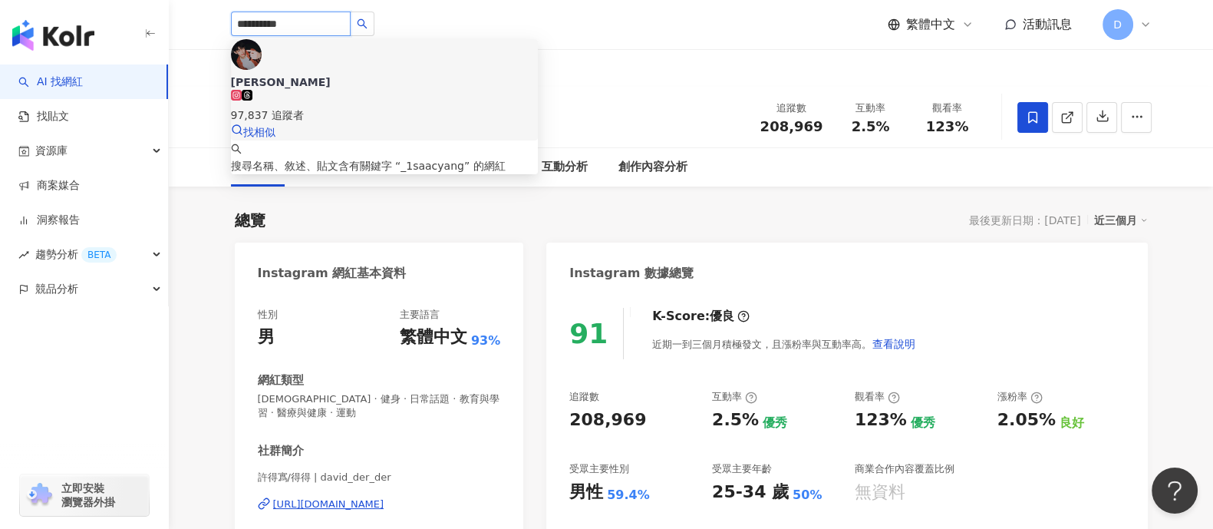
click at [388, 74] on div "[PERSON_NAME]97,837 追蹤者" at bounding box center [384, 98] width 307 height 49
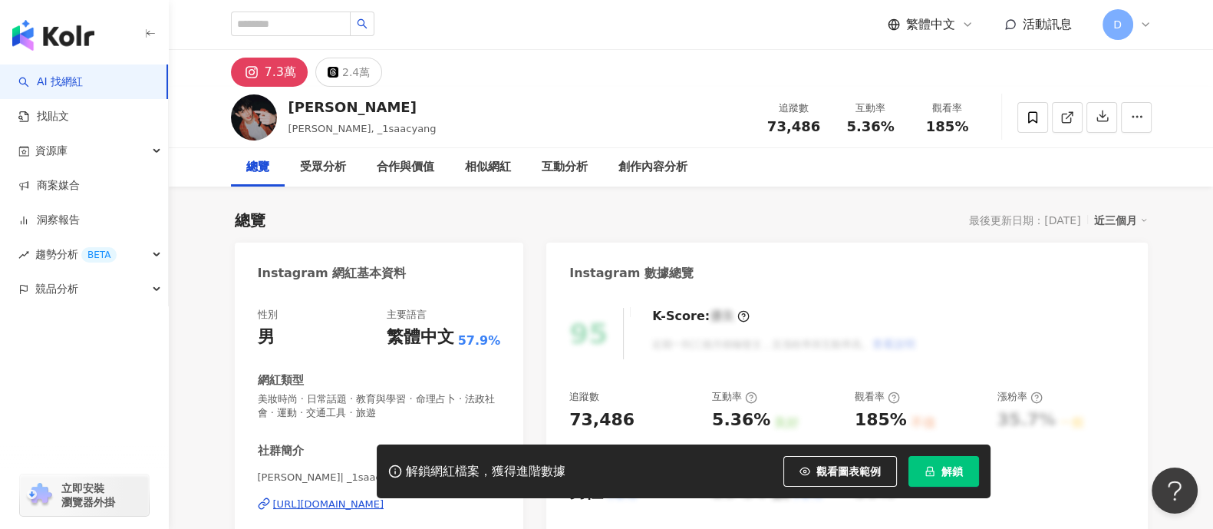
click at [951, 480] on button "解鎖" at bounding box center [944, 471] width 71 height 31
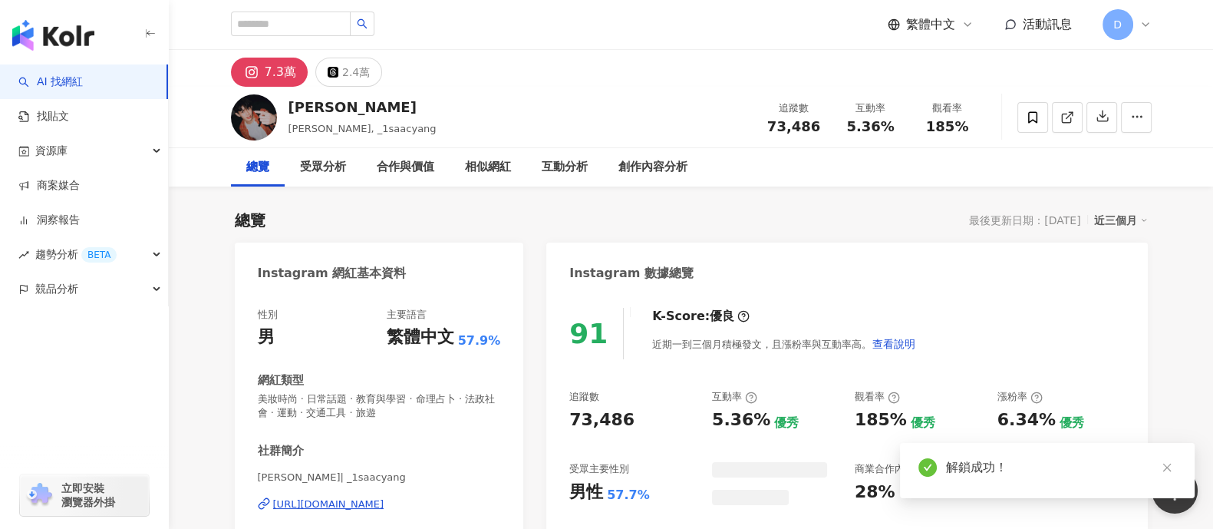
click at [976, 133] on div "追蹤數 73,486 互動率 5.36% 觀看率 185%" at bounding box center [871, 116] width 230 height 45
click at [966, 127] on div "追蹤數 73,486 互動率 5.36% 觀看率 185%" at bounding box center [871, 116] width 230 height 45
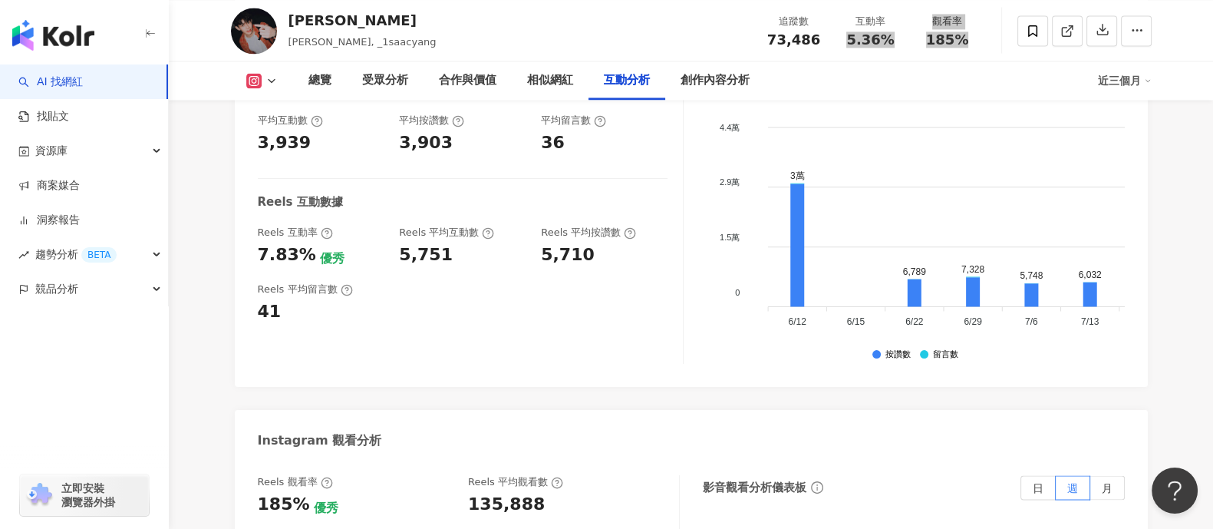
scroll to position [3453, 0]
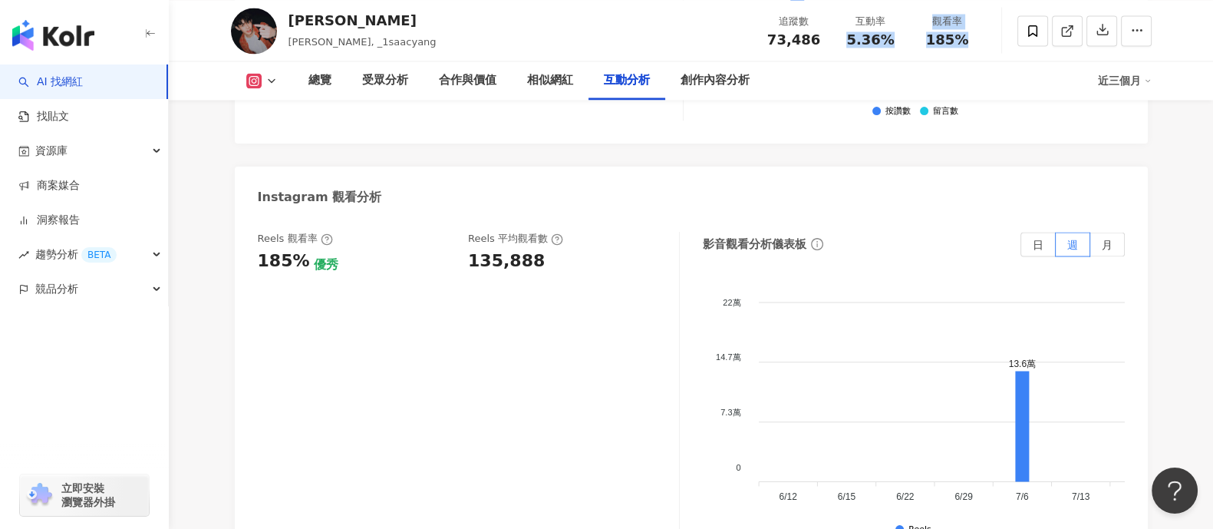
drag, startPoint x: 488, startPoint y: 212, endPoint x: 491, endPoint y: 201, distance: 11.2
click at [488, 232] on div "Reels 觀看率 185% 優秀 Reels 平均觀看數 135,888" at bounding box center [469, 385] width 422 height 307
click at [491, 249] on div "135,888" at bounding box center [506, 261] width 77 height 24
click at [496, 249] on div "135,888" at bounding box center [506, 261] width 77 height 24
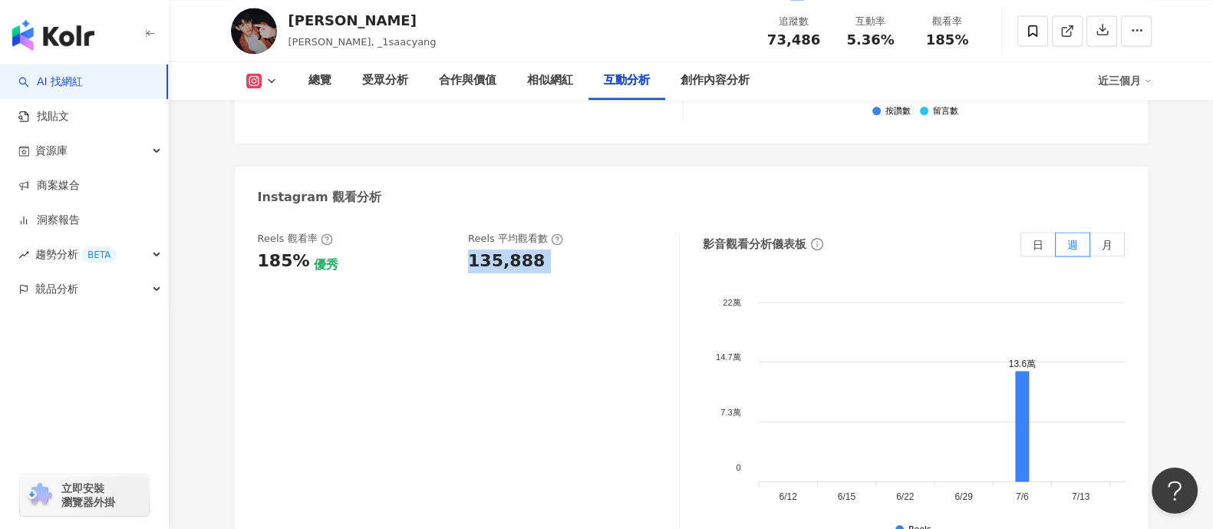
click at [496, 249] on div "135,888" at bounding box center [506, 261] width 77 height 24
copy div "135,888"
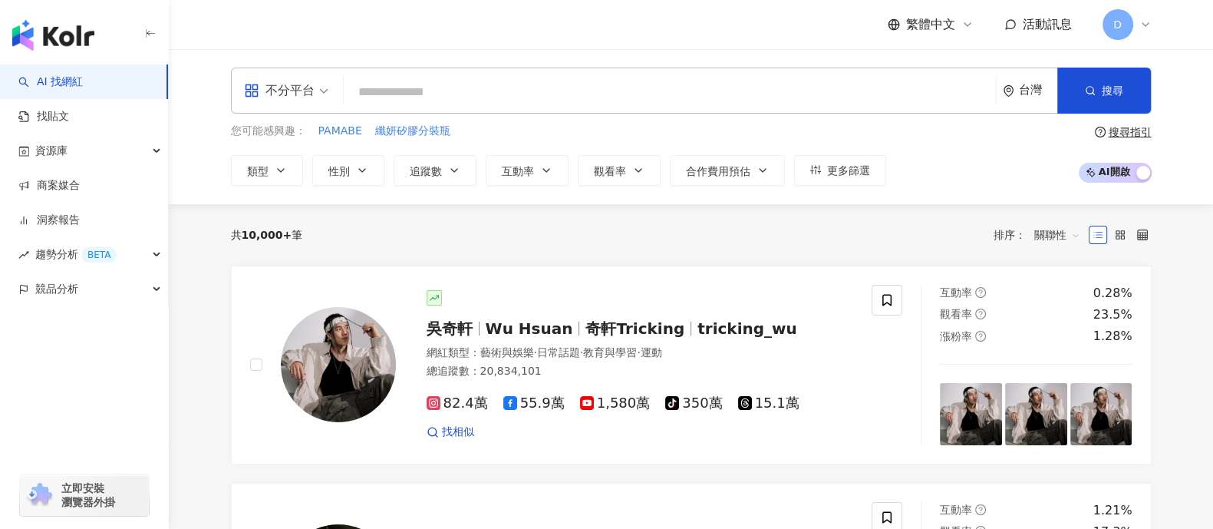
drag, startPoint x: 441, startPoint y: 94, endPoint x: 436, endPoint y: 88, distance: 8.2
click at [441, 94] on input "search" at bounding box center [670, 92] width 640 height 29
paste input "**********"
type input "**********"
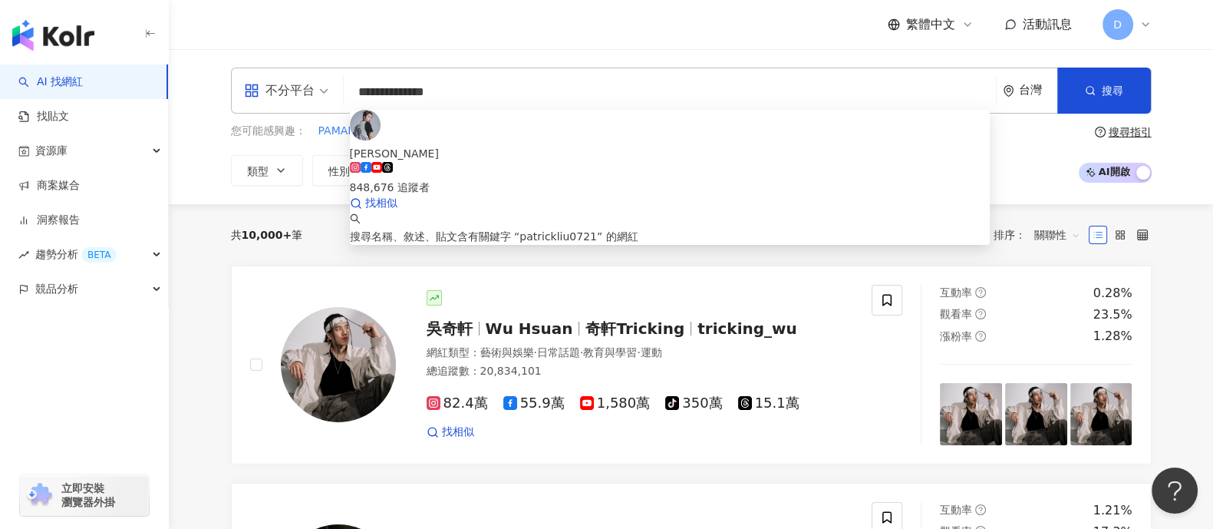
click at [461, 145] on span "[PERSON_NAME]" at bounding box center [670, 153] width 641 height 17
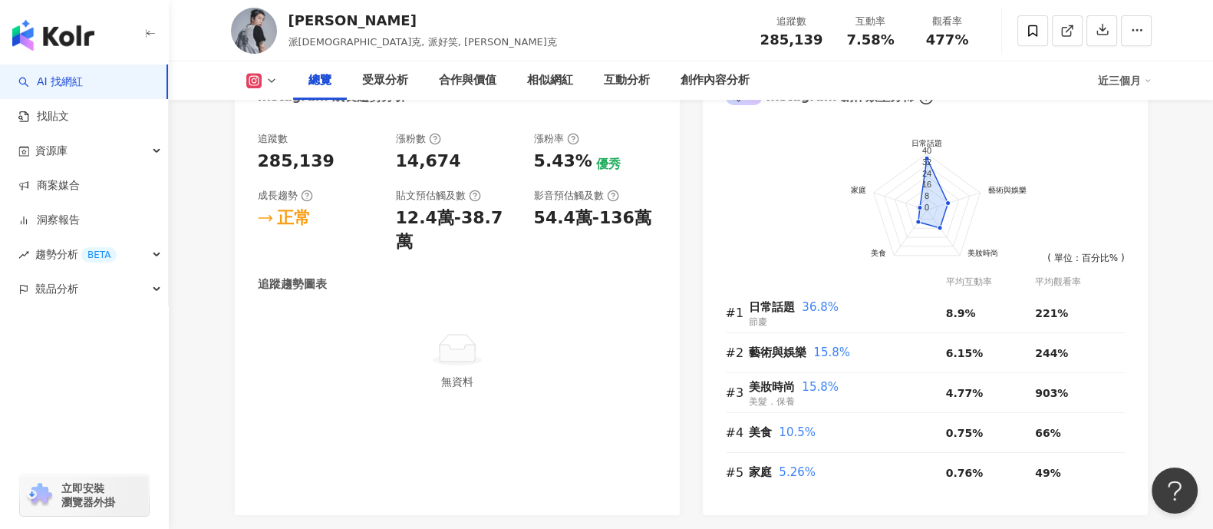
scroll to position [1246, 0]
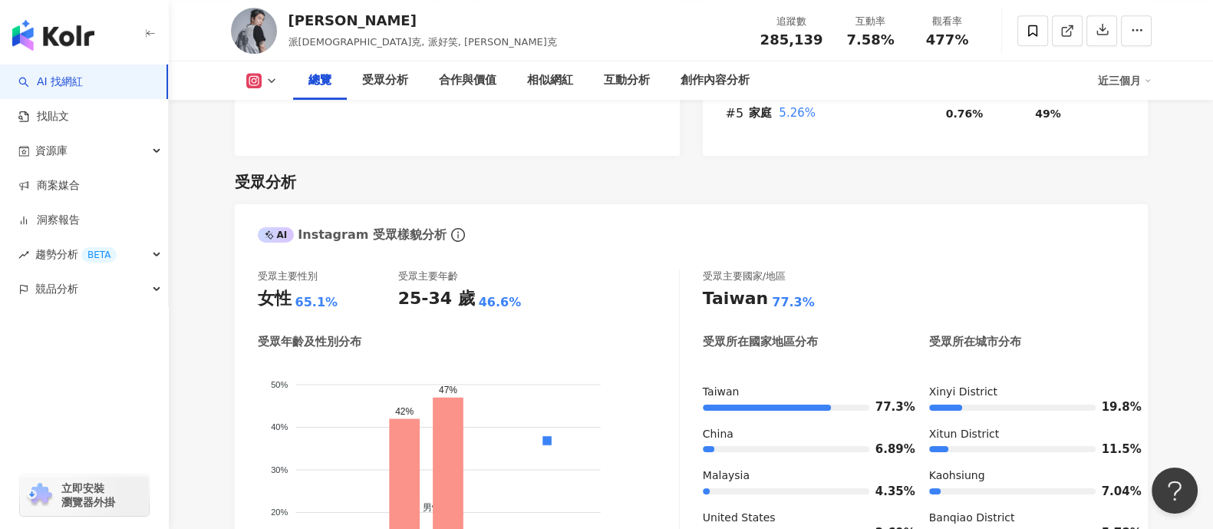
drag, startPoint x: 384, startPoint y: 178, endPoint x: 345, endPoint y: 174, distance: 40.1
click at [384, 179] on div "受眾分析 AI Instagram 受眾樣貌分析 受眾主要性別 女性 65.1% 受眾主要年齡 25-34 歲 46.6% 受眾年齡及性別分布 男性 女性 5…" at bounding box center [691, 539] width 913 height 767
click at [76, 32] on img "button" at bounding box center [53, 35] width 82 height 31
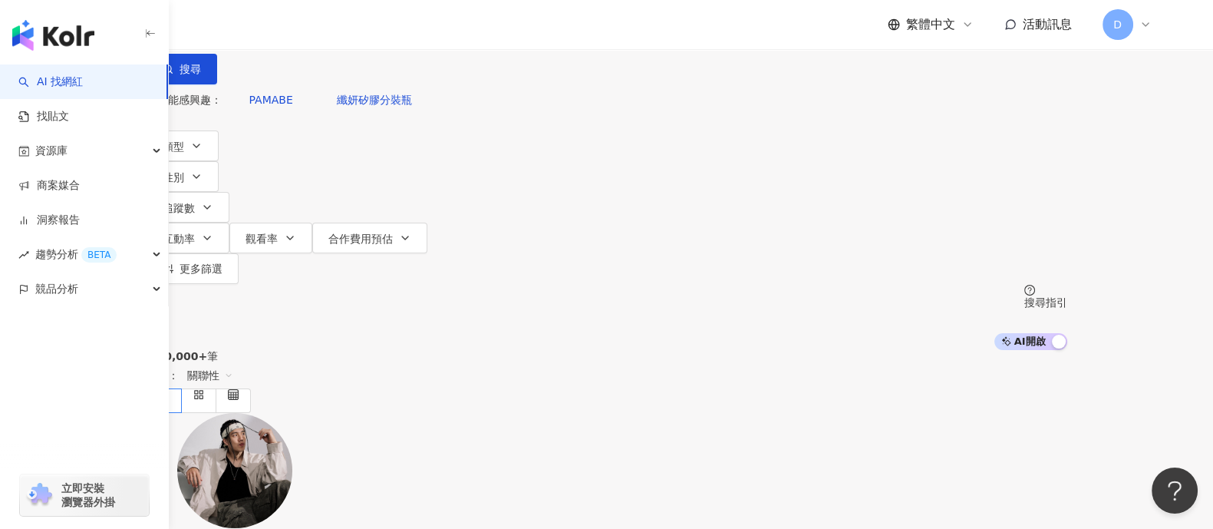
click at [370, 29] on input "search" at bounding box center [308, 14] width 124 height 29
click at [219, 172] on button "性別" at bounding box center [183, 176] width 72 height 31
click at [358, 153] on span "男" at bounding box center [354, 144] width 23 height 17
click at [229, 192] on button "追蹤數" at bounding box center [188, 207] width 83 height 31
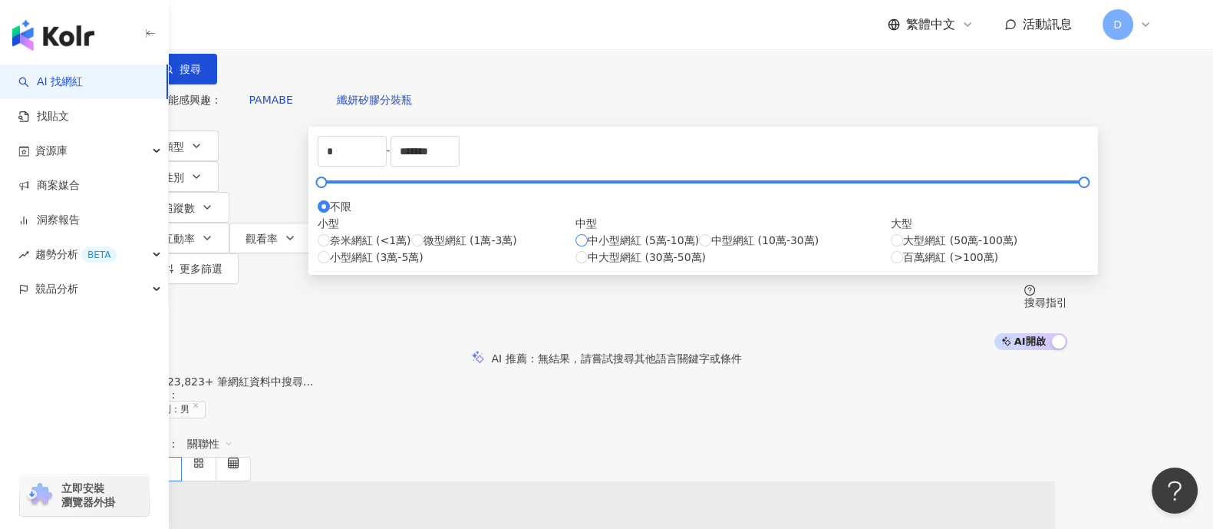
click at [606, 249] on span "中小型網紅 (5萬-10萬)" at bounding box center [643, 240] width 111 height 17
type input "*****"
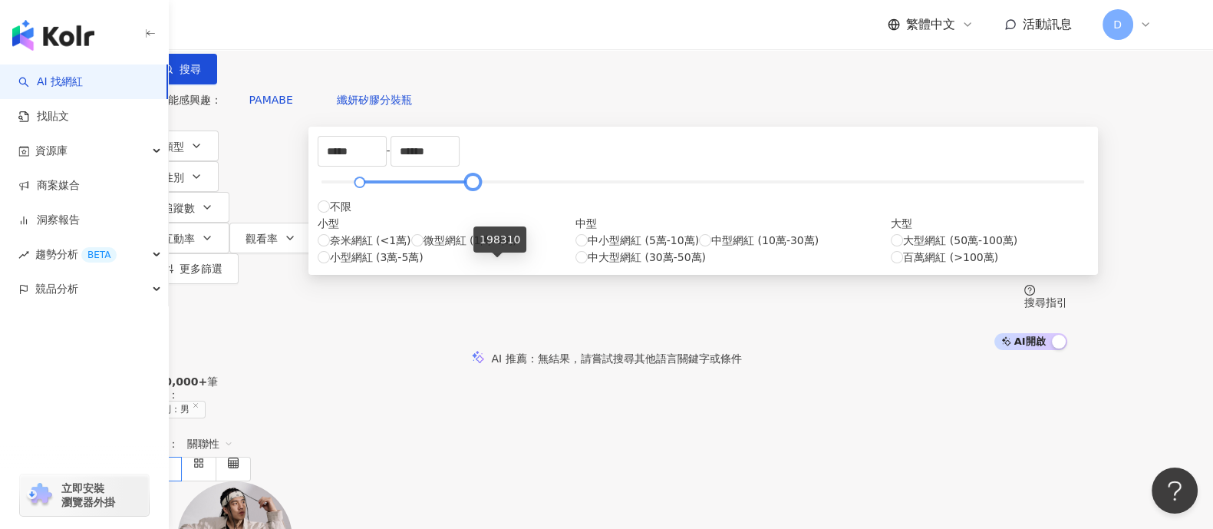
type input "******"
drag, startPoint x: 452, startPoint y: 265, endPoint x: 491, endPoint y: 259, distance: 39.5
click at [477, 186] on div at bounding box center [473, 182] width 8 height 8
click at [943, 179] on div "您可能感興趣： PAMABE 纖妍矽膠分裝瓶 類型 性別 追蹤數 互動率 觀看率 合作費用預估 更多篩選 不限 女 男 其他 ***** - ****** 不…" at bounding box center [607, 217] width 921 height 266
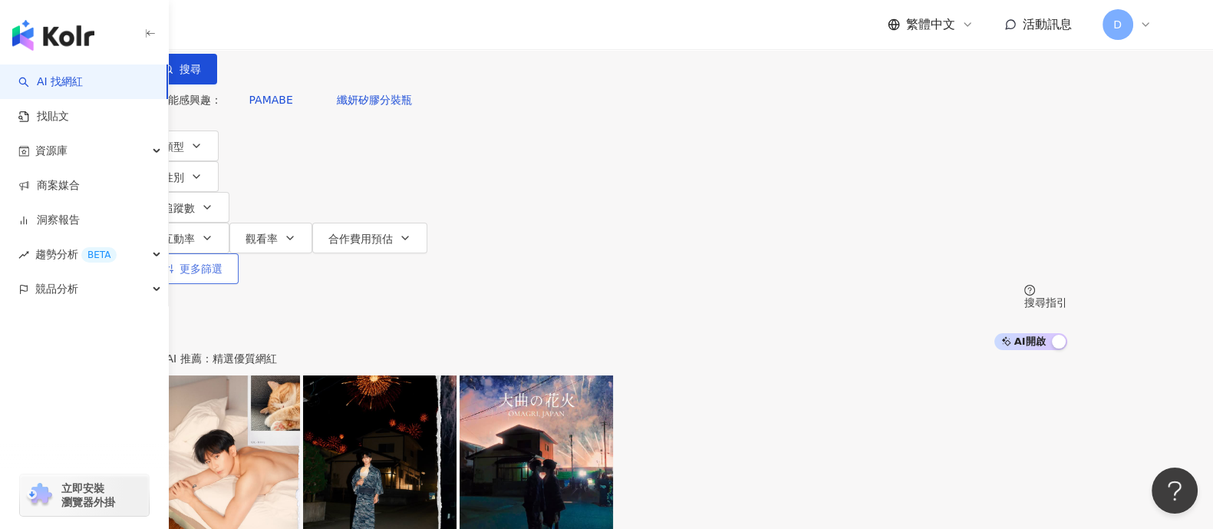
click at [223, 262] on span "更多篩選" at bounding box center [201, 268] width 43 height 12
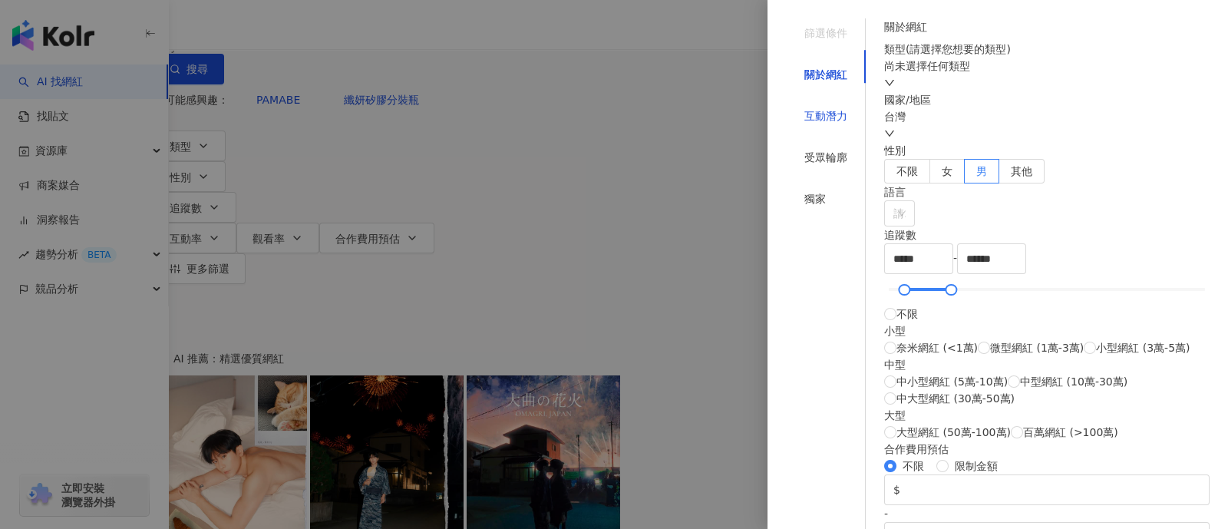
click at [809, 107] on div "互動潛力" at bounding box center [825, 115] width 43 height 17
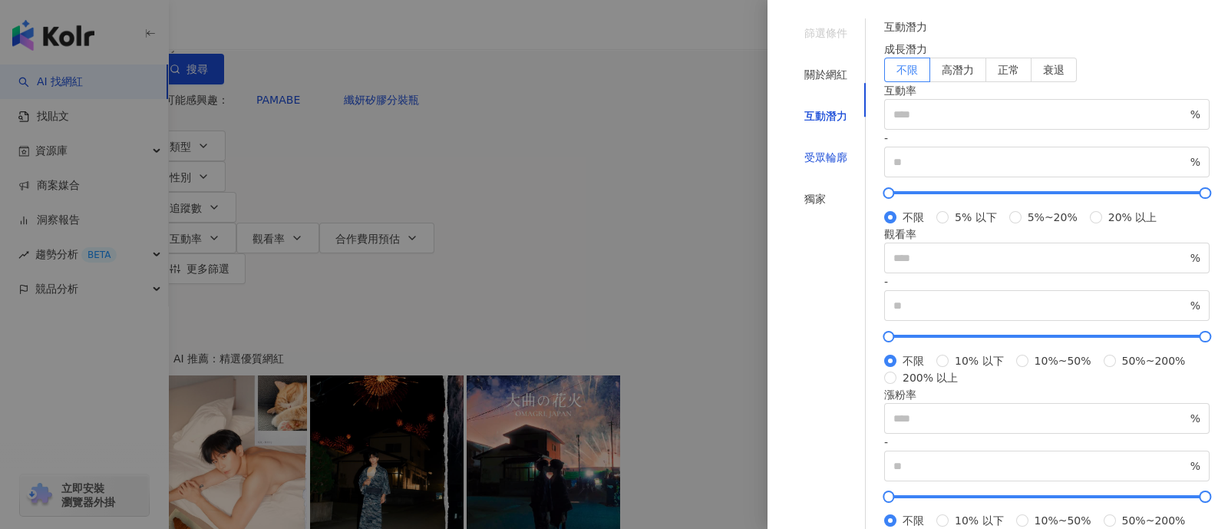
click at [809, 149] on div "受眾輪廓" at bounding box center [825, 157] width 43 height 17
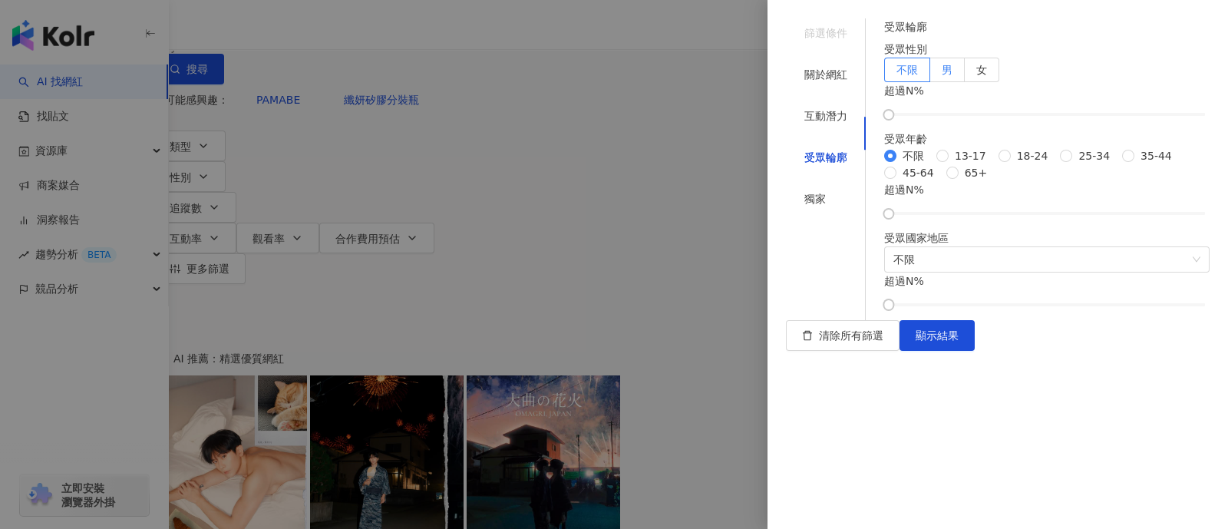
click at [965, 82] on label "男" at bounding box center [947, 70] width 35 height 25
click at [977, 119] on div at bounding box center [1047, 114] width 317 height 9
drag, startPoint x: 978, startPoint y: 177, endPoint x: 1051, endPoint y: 177, distance: 72.9
click at [1050, 119] on div at bounding box center [1046, 114] width 8 height 8
click at [1072, 164] on span "25-34" at bounding box center [1094, 155] width 44 height 17
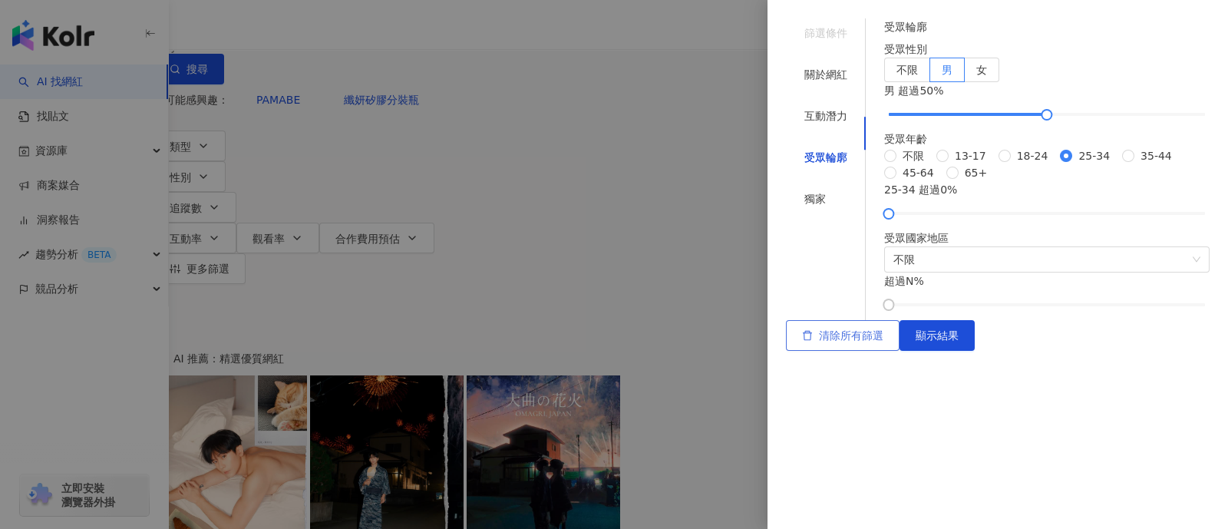
click at [958, 341] on span "顯示結果" at bounding box center [936, 335] width 43 height 12
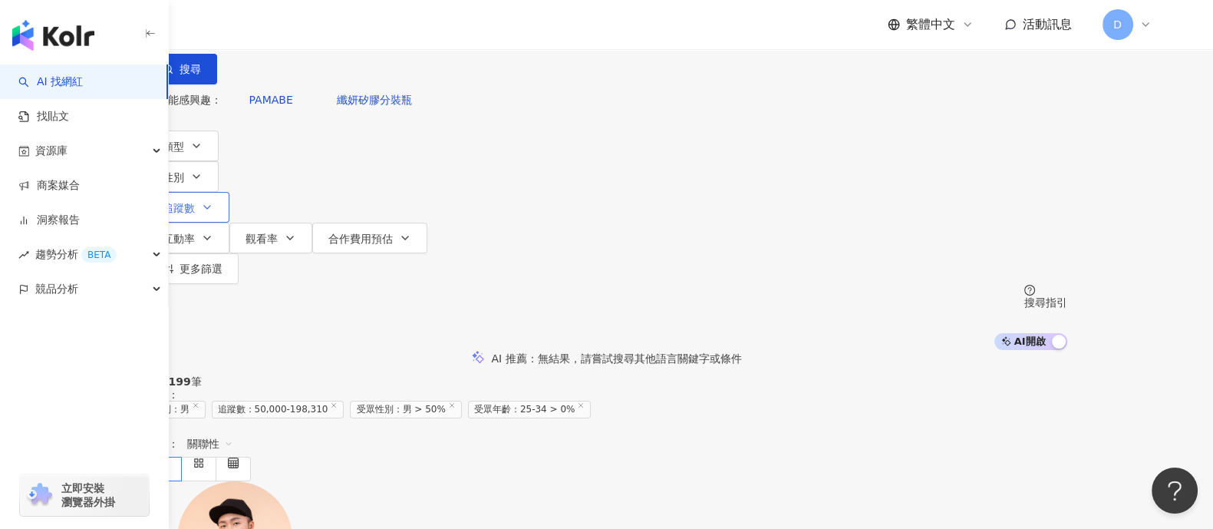
click at [213, 201] on icon "button" at bounding box center [207, 207] width 12 height 12
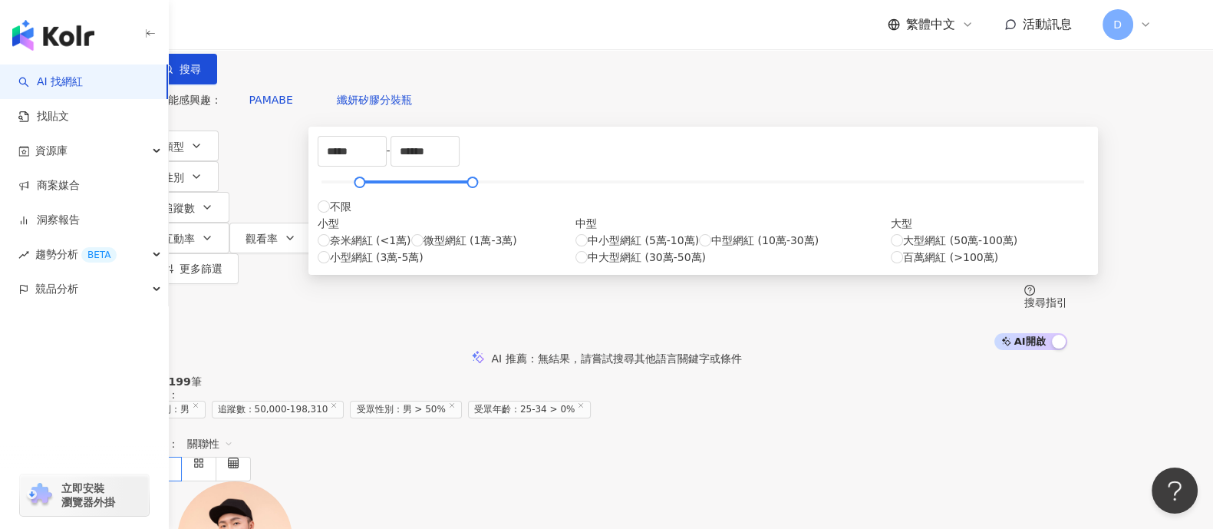
click at [242, 350] on div "AI 推薦 ： 無結果，請嘗試搜尋其他語言關鍵字或條件" at bounding box center [607, 358] width 921 height 16
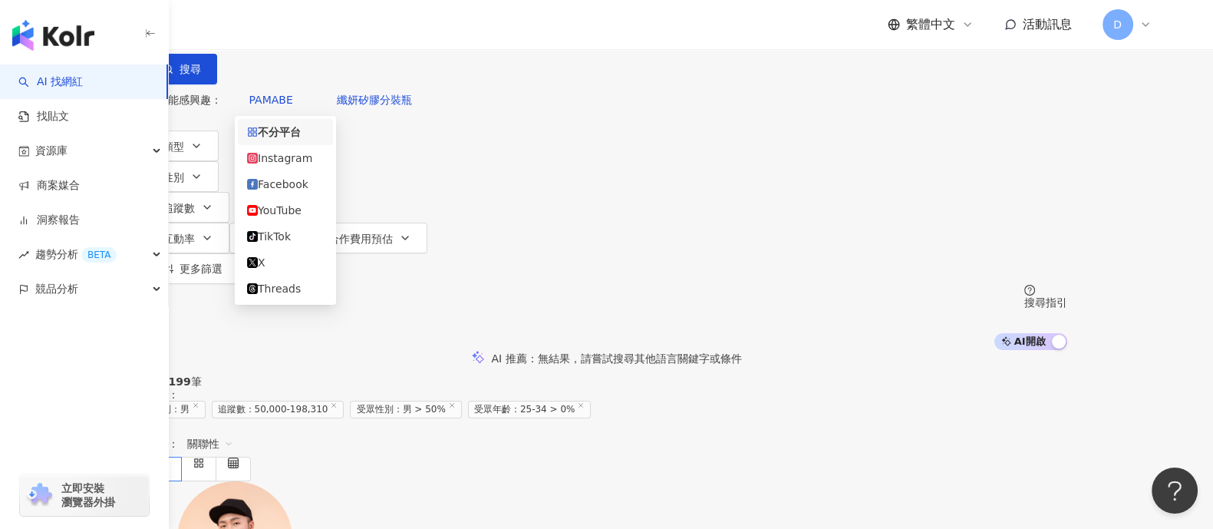
drag, startPoint x: 302, startPoint y: 95, endPoint x: 291, endPoint y: 130, distance: 36.9
click at [209, 26] on div "不分平台" at bounding box center [183, 14] width 54 height 25
click at [280, 167] on div "Instagram" at bounding box center [285, 158] width 77 height 17
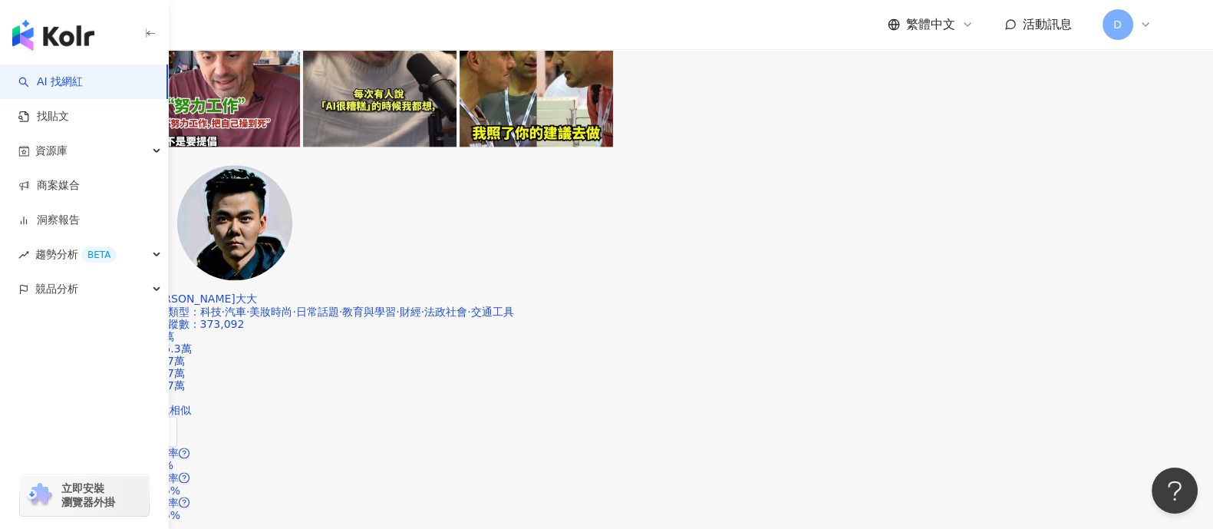
scroll to position [2589, 0]
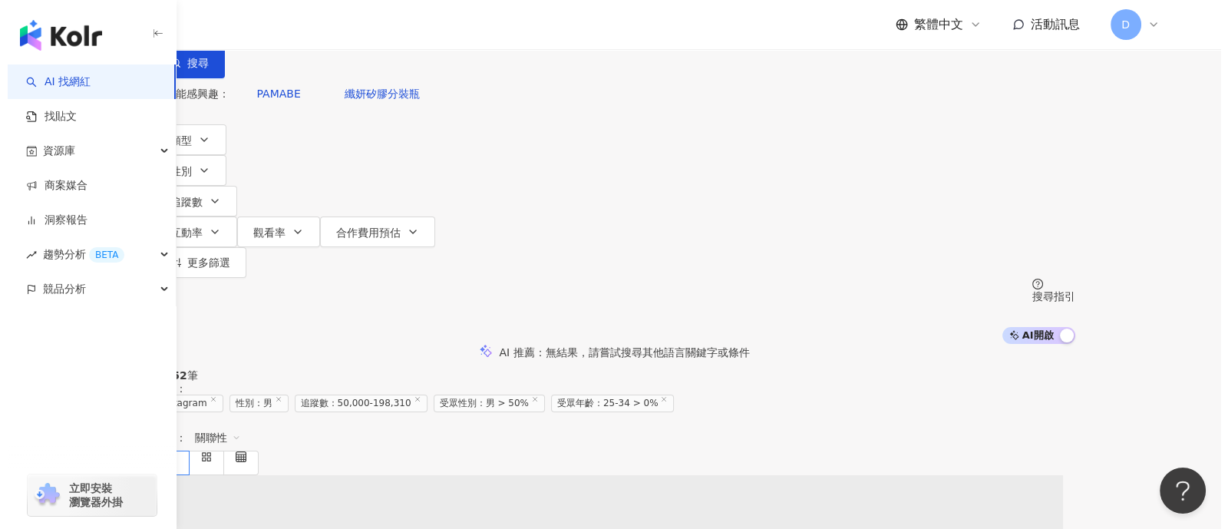
scroll to position [0, 0]
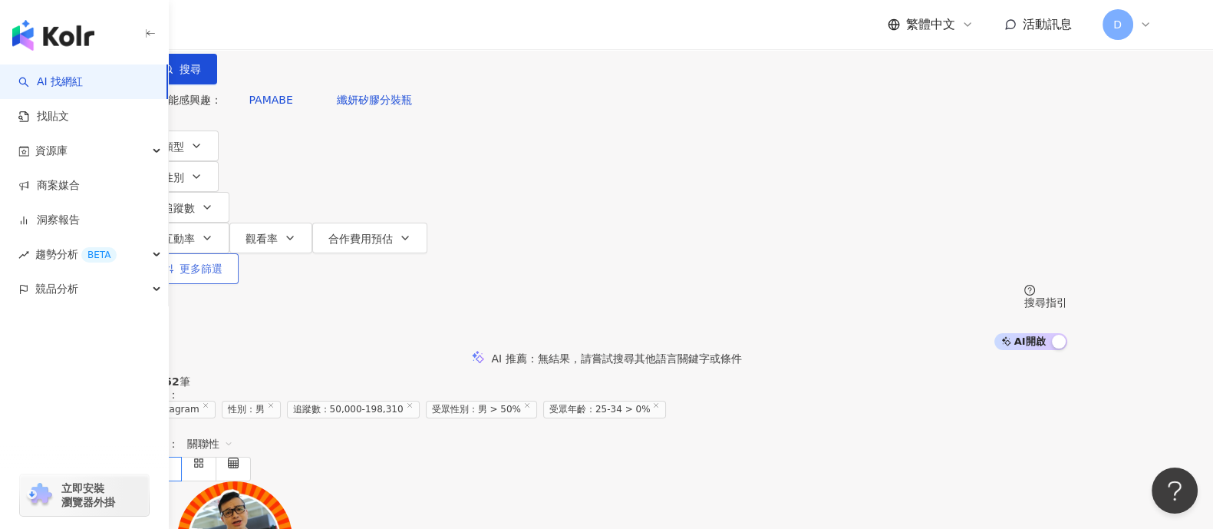
click at [223, 262] on span "更多篩選" at bounding box center [201, 268] width 43 height 12
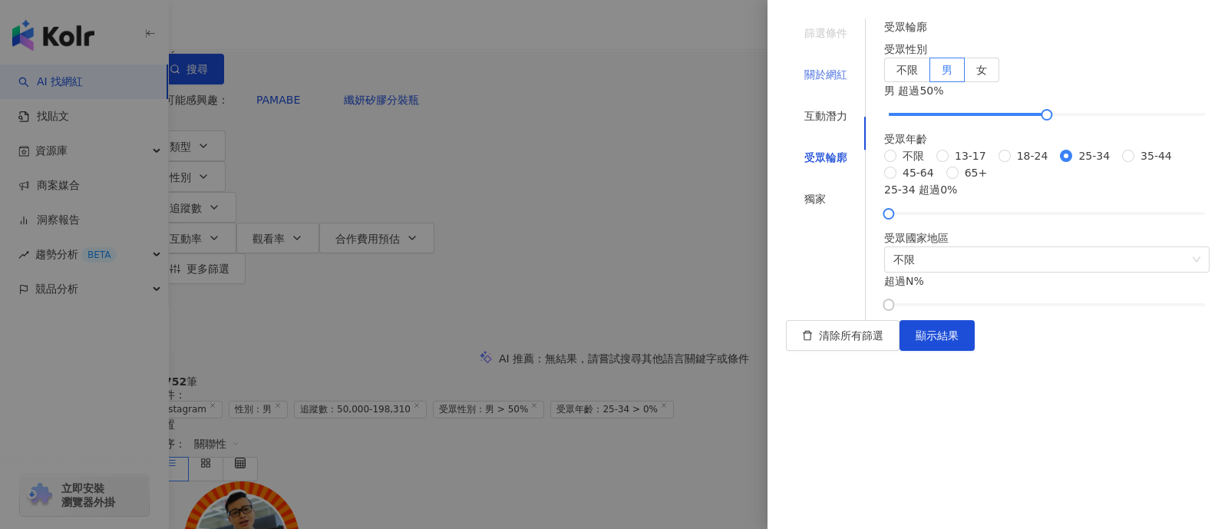
click at [837, 63] on div "關於網紅" at bounding box center [826, 74] width 80 height 29
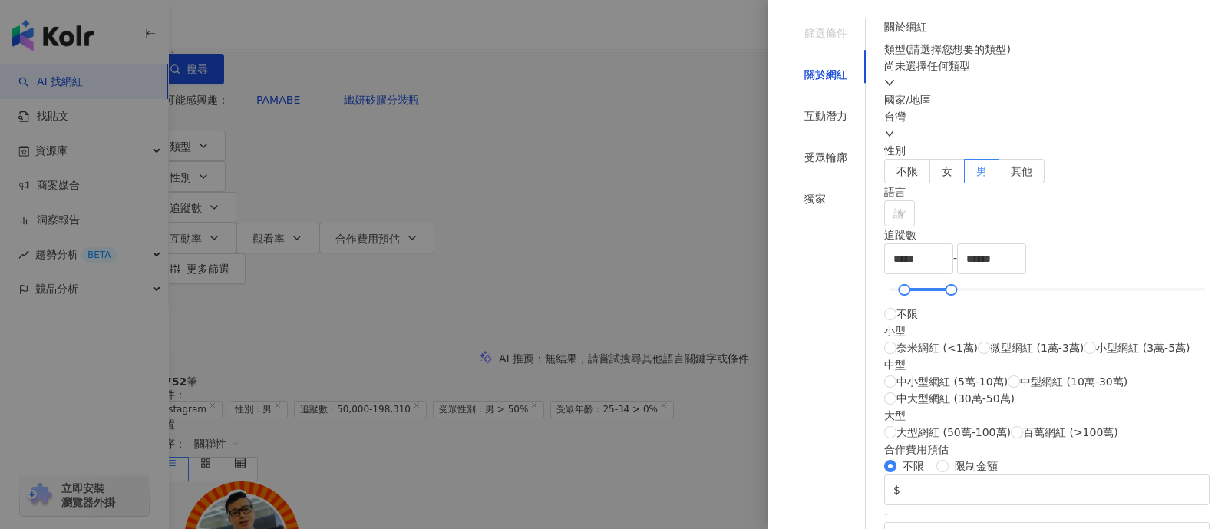
click at [975, 74] on div "尚未選擇任何類型" at bounding box center [1046, 66] width 325 height 17
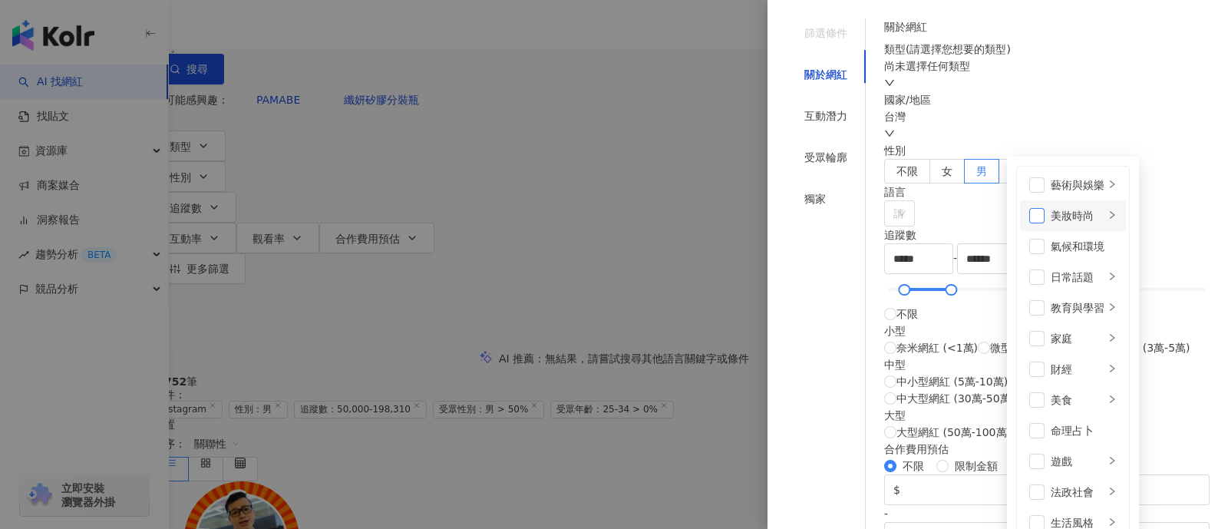
click at [1029, 213] on span at bounding box center [1036, 215] width 15 height 15
click at [1107, 209] on div at bounding box center [1111, 216] width 9 height 15
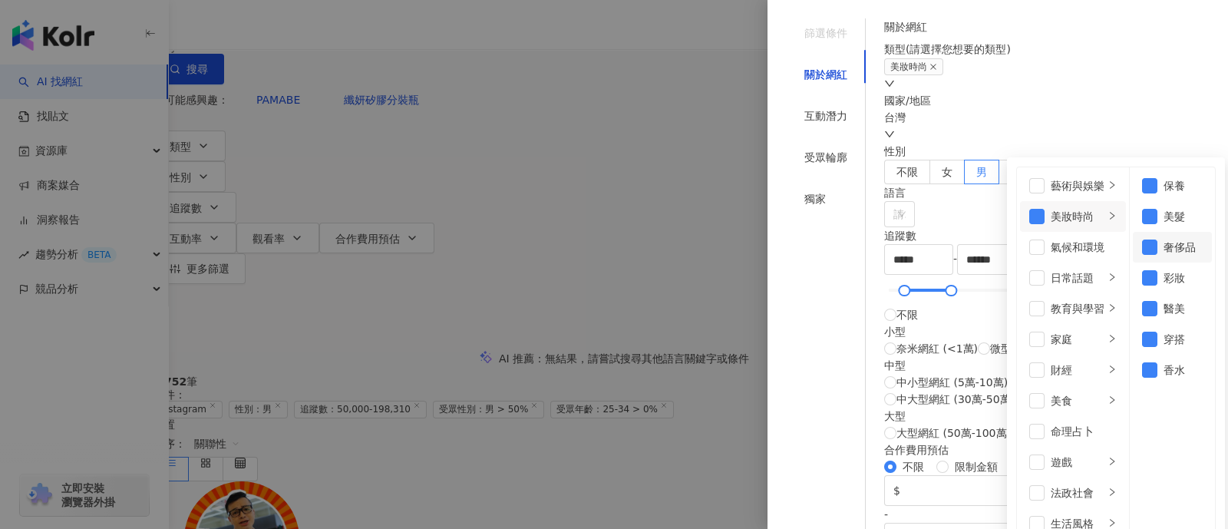
scroll to position [9, 0]
drag, startPoint x: 1070, startPoint y: 268, endPoint x: 1072, endPoint y: 296, distance: 28.4
click at [1142, 270] on span at bounding box center [1149, 277] width 15 height 15
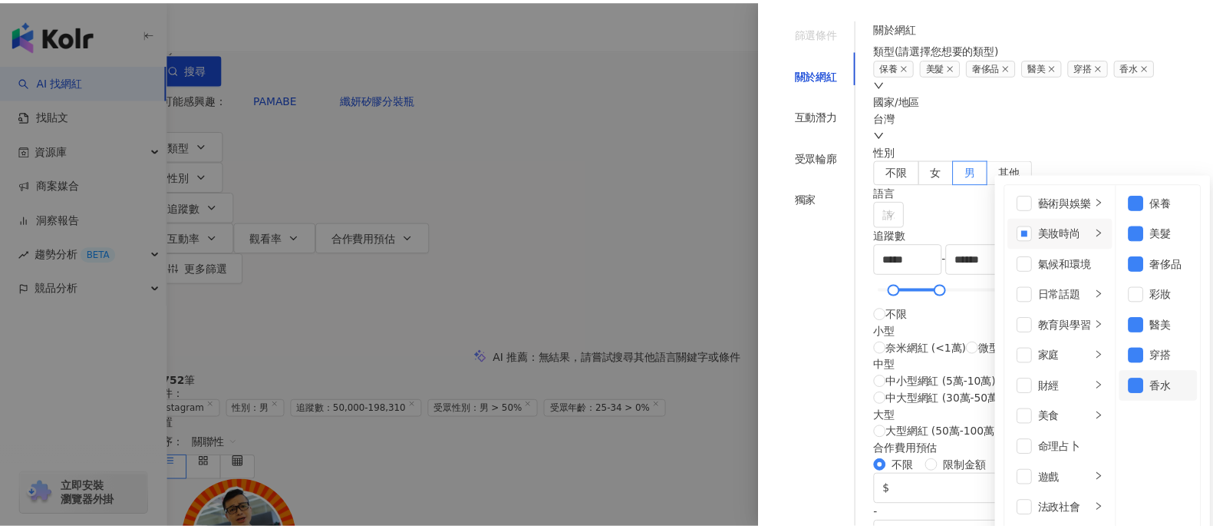
scroll to position [383, 0]
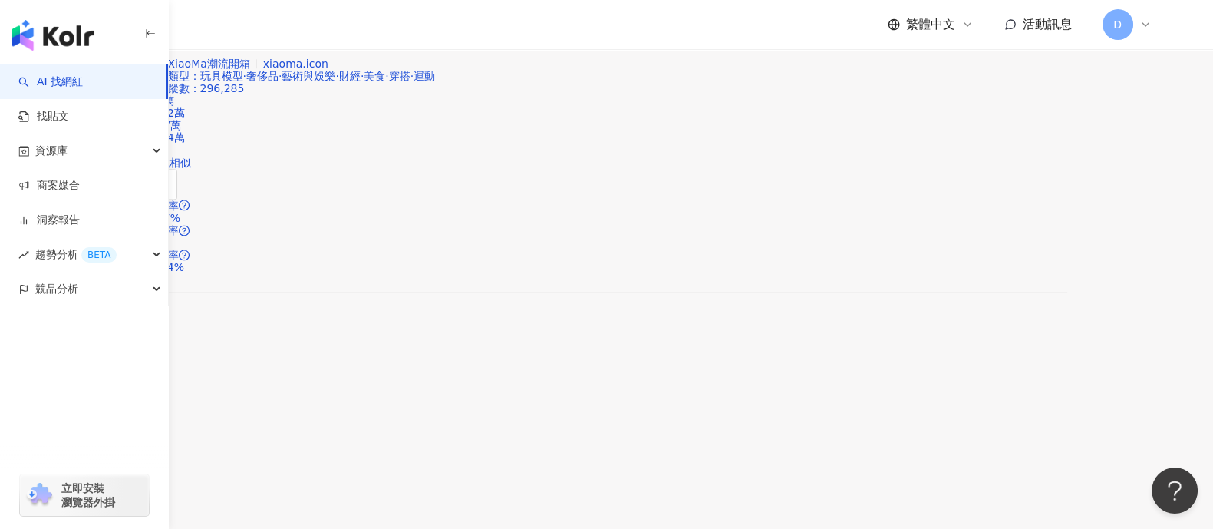
scroll to position [2685, 0]
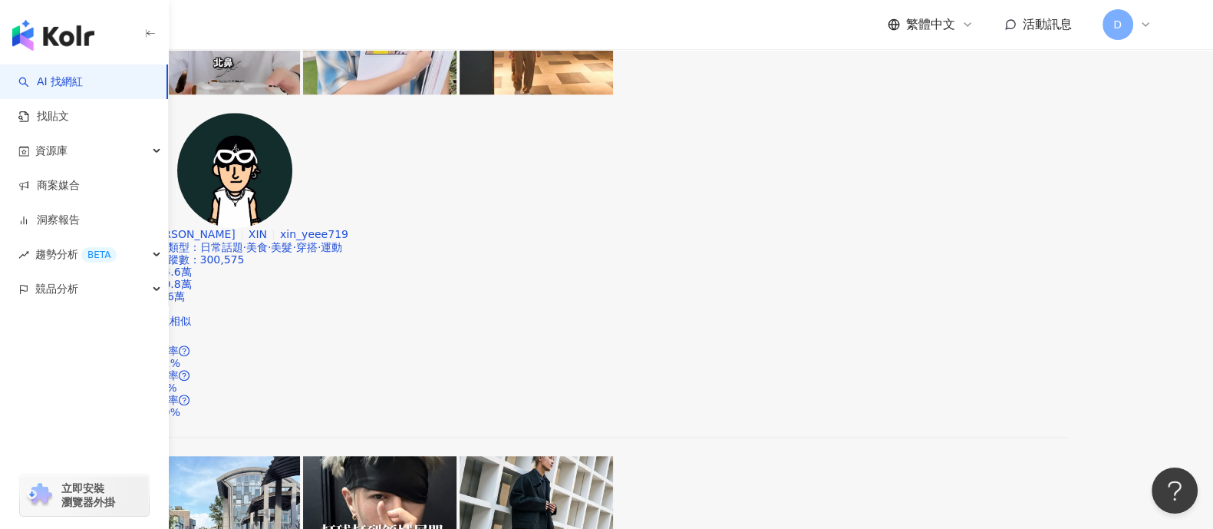
scroll to position [2110, 0]
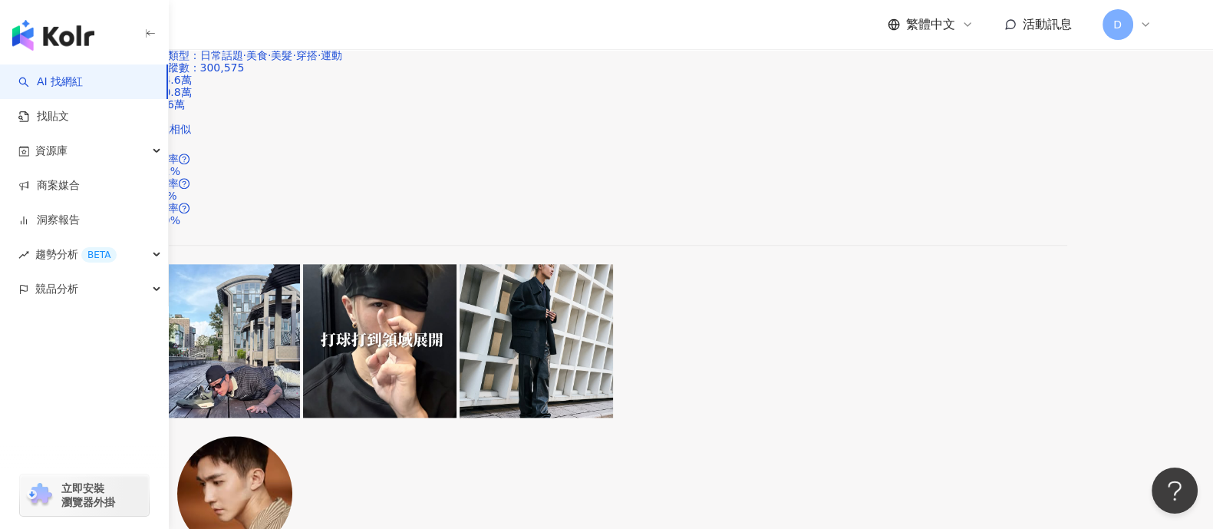
drag, startPoint x: 529, startPoint y: 260, endPoint x: 513, endPoint y: 265, distance: 16.8
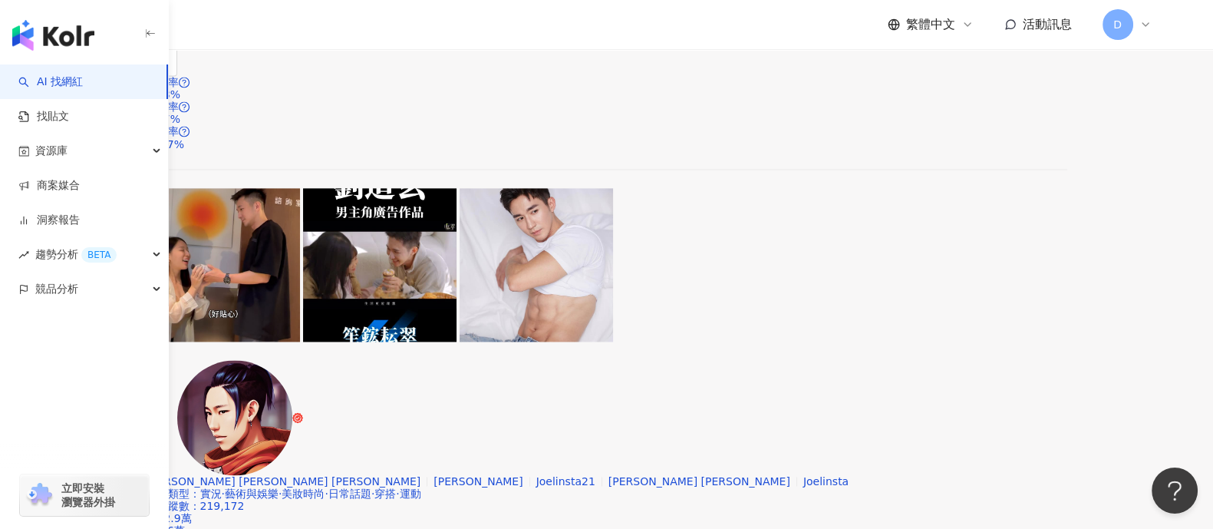
scroll to position [2771, 0]
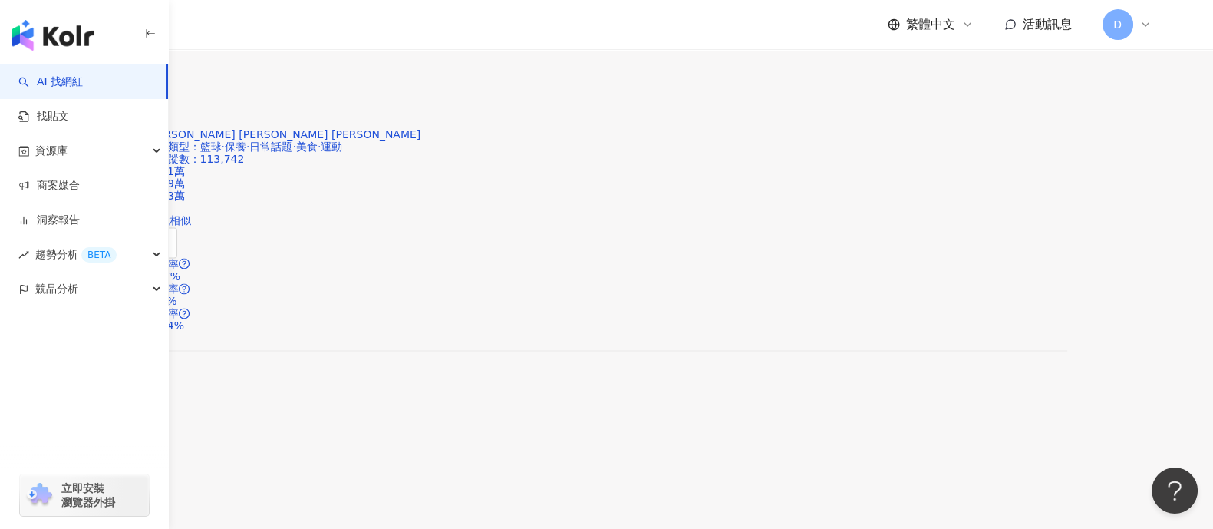
scroll to position [2685, 0]
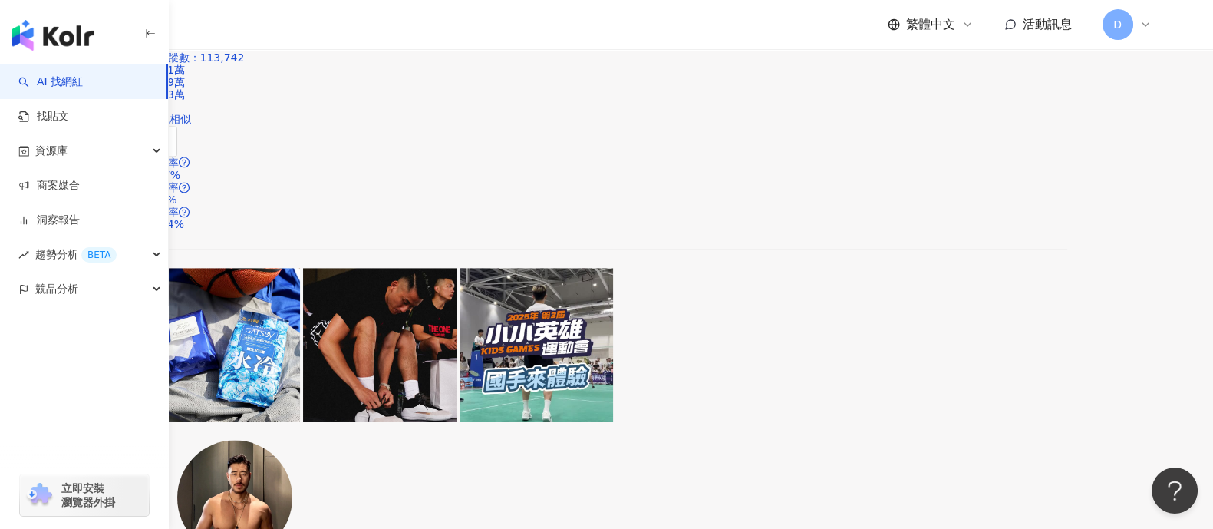
drag, startPoint x: 750, startPoint y: 338, endPoint x: 745, endPoint y: 328, distance: 11.3
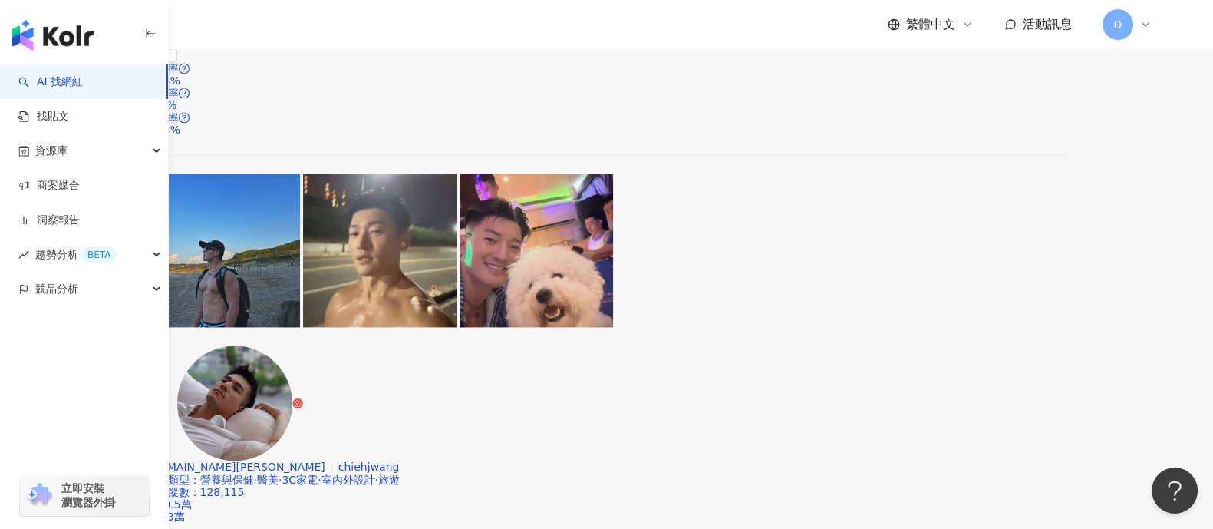
scroll to position [2771, 0]
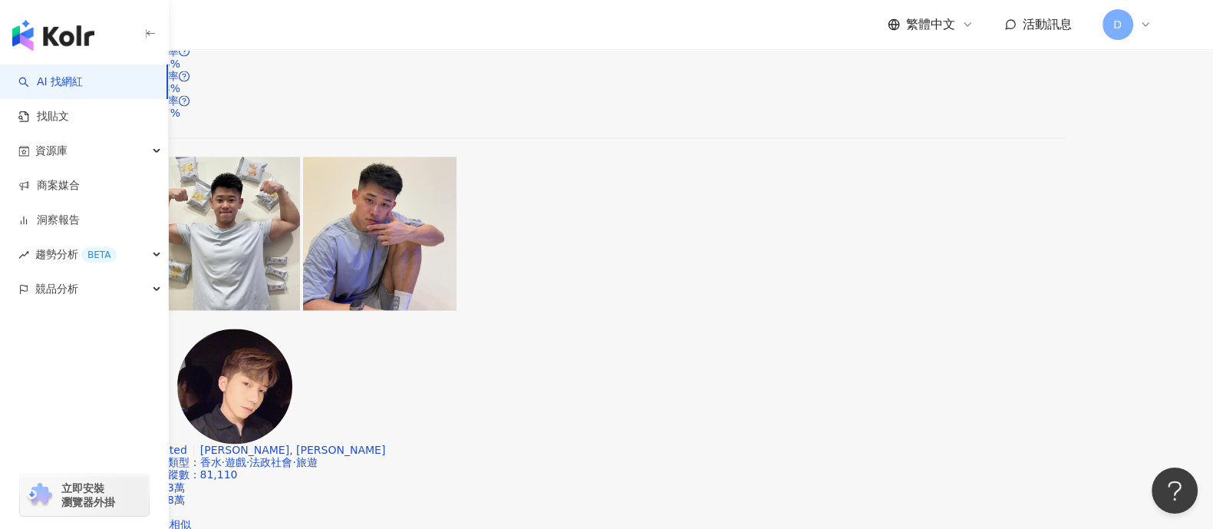
scroll to position [2685, 0]
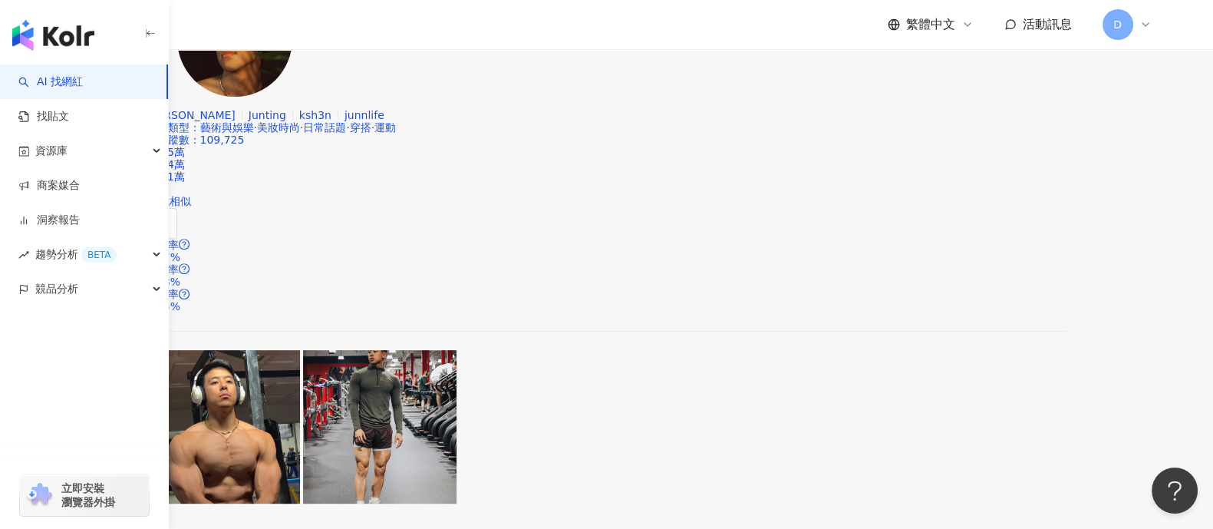
scroll to position [2641, 0]
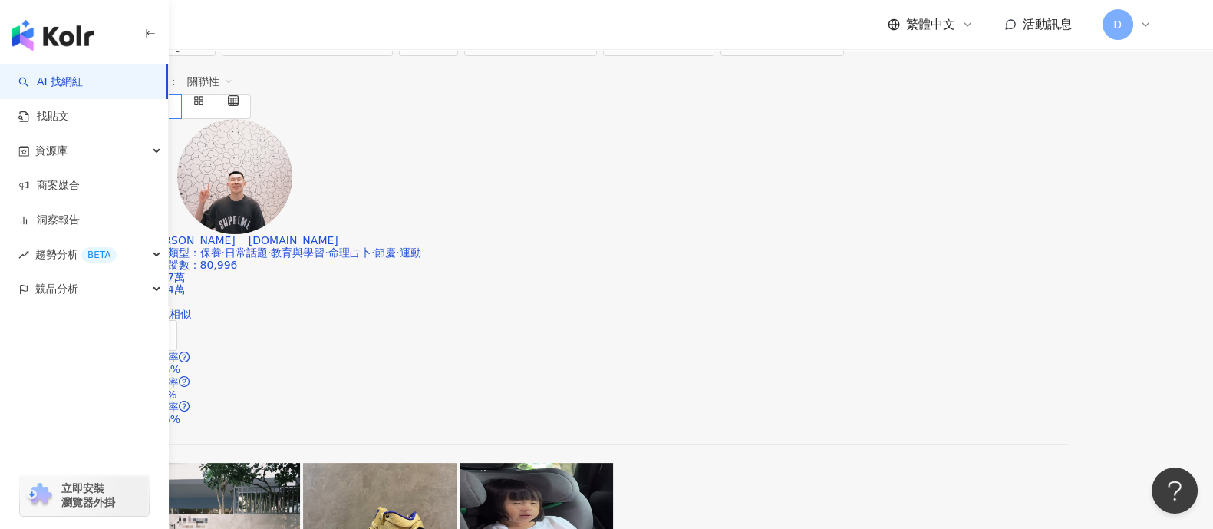
scroll to position [147, 0]
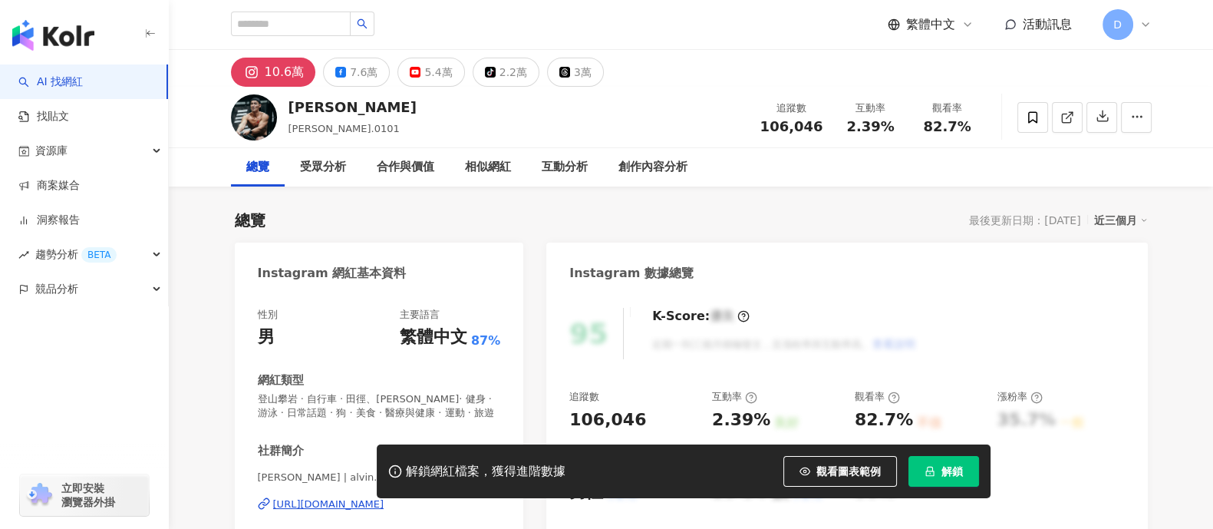
click at [335, 497] on div "https://www.instagram.com/alvin.0101/" at bounding box center [328, 504] width 111 height 14
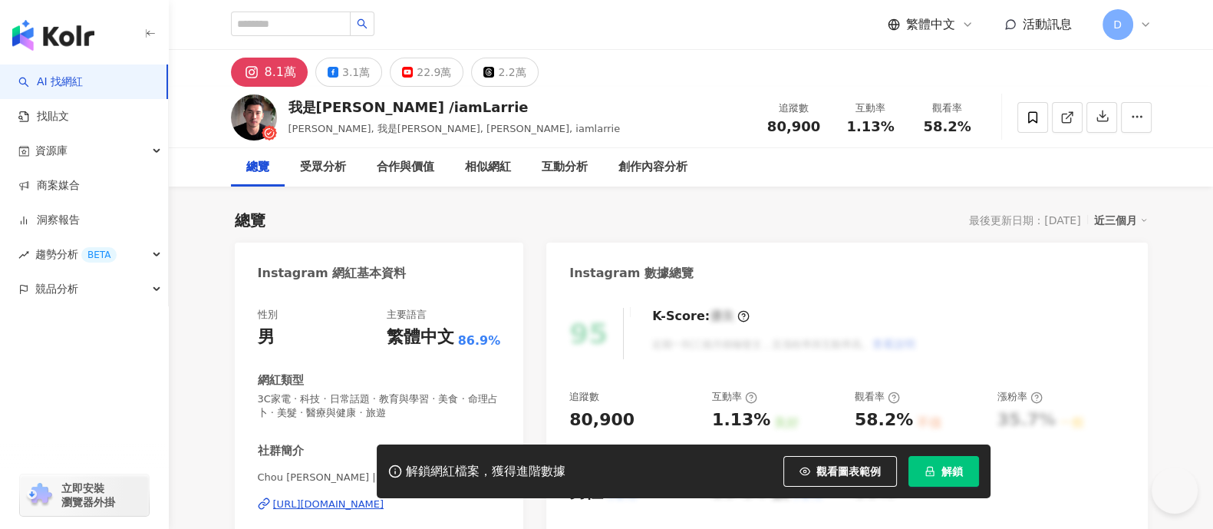
click at [308, 504] on div "[URL][DOMAIN_NAME]" at bounding box center [328, 504] width 111 height 14
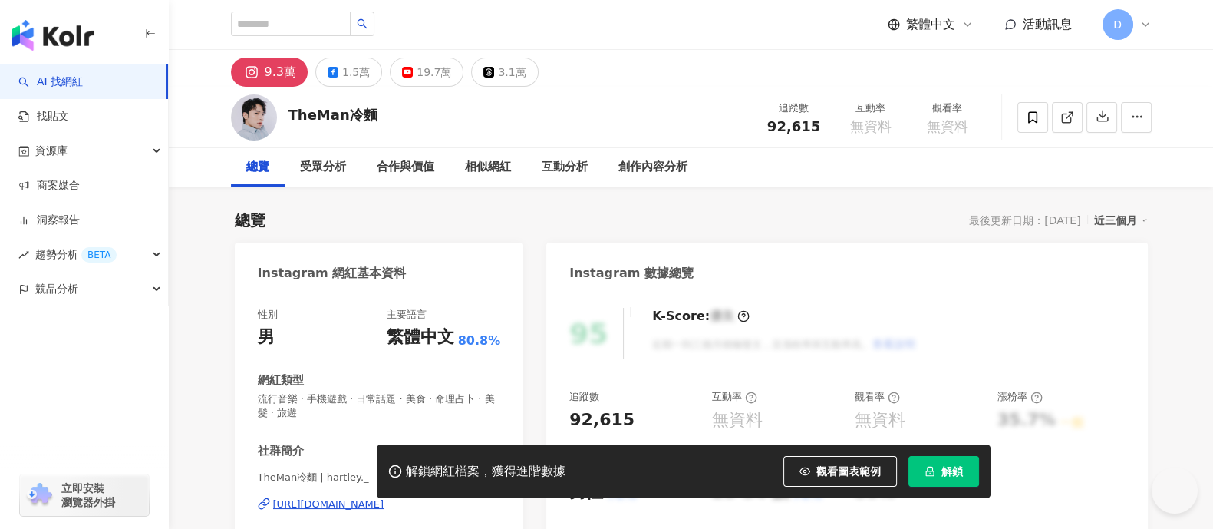
click at [384, 497] on div "[URL][DOMAIN_NAME]" at bounding box center [328, 504] width 111 height 14
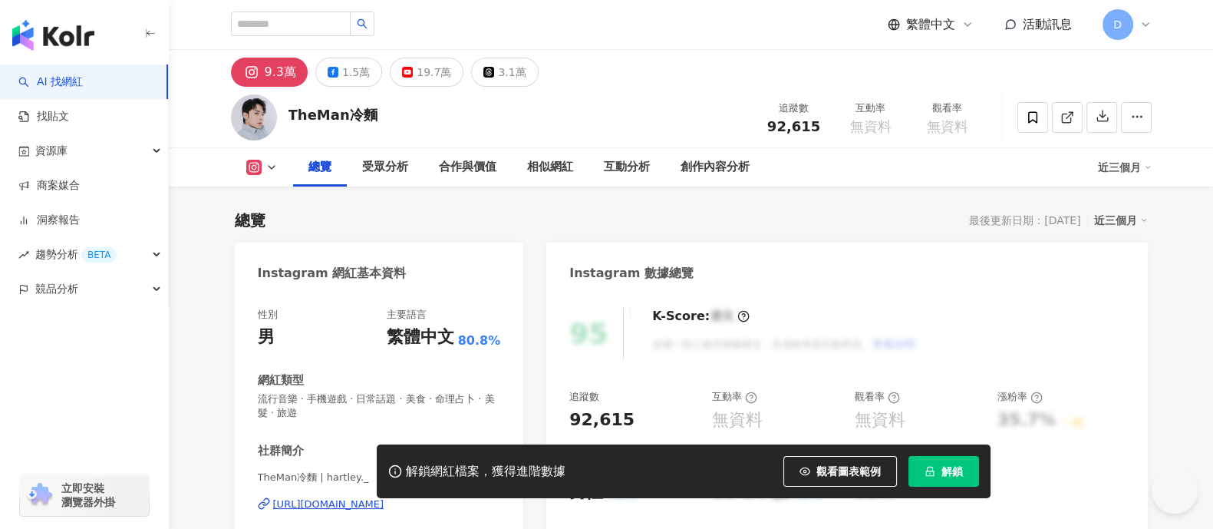
scroll to position [191, 0]
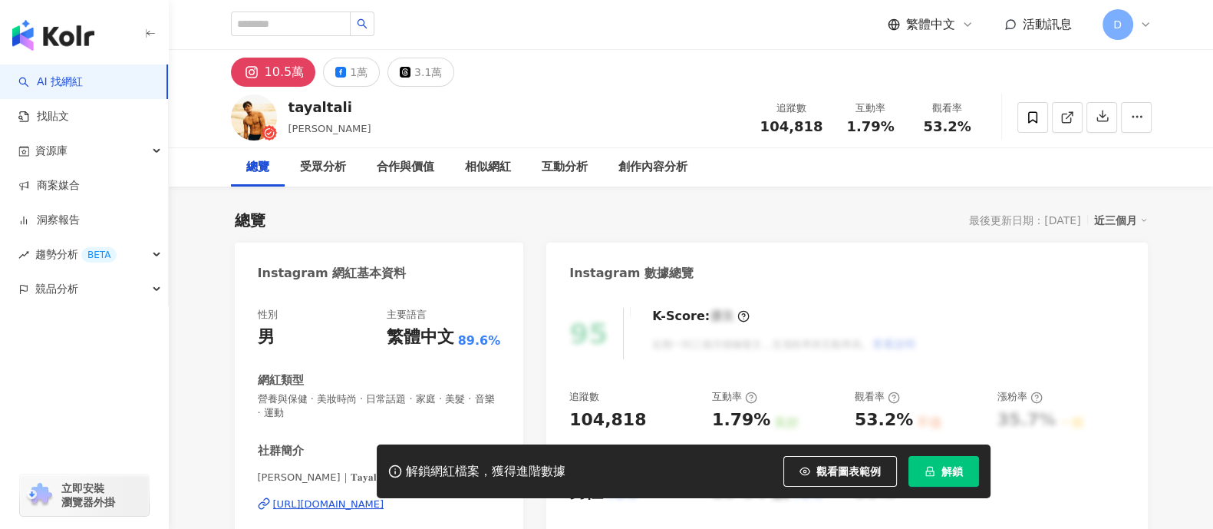
drag, startPoint x: 993, startPoint y: 132, endPoint x: 930, endPoint y: 188, distance: 84.2
click at [994, 130] on div "tayaltali 羅承軒 追蹤數 104,818 互動率 1.79% 觀看率 53.2%" at bounding box center [691, 117] width 982 height 61
click at [932, 482] on button "解鎖" at bounding box center [944, 471] width 71 height 31
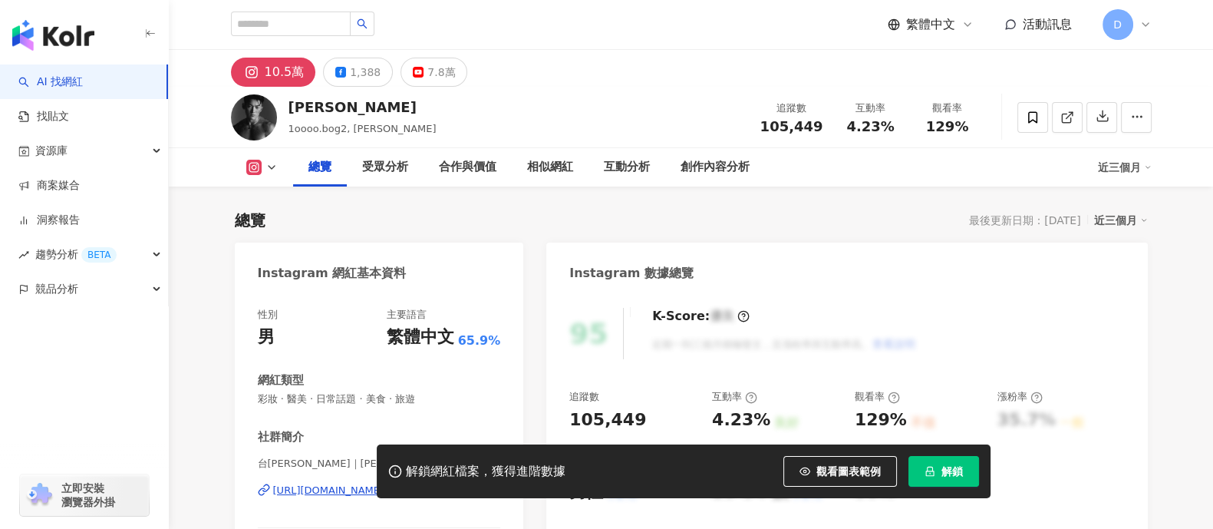
click at [387, 300] on div "性別 男 主要語言 繁體中文 65.9% 網紅類型 彩妝 · 醫美 · 日常話題 · 美食 · 旅遊 社群簡介 台[PERSON_NAME]｜[PERSON_…" at bounding box center [379, 457] width 289 height 331
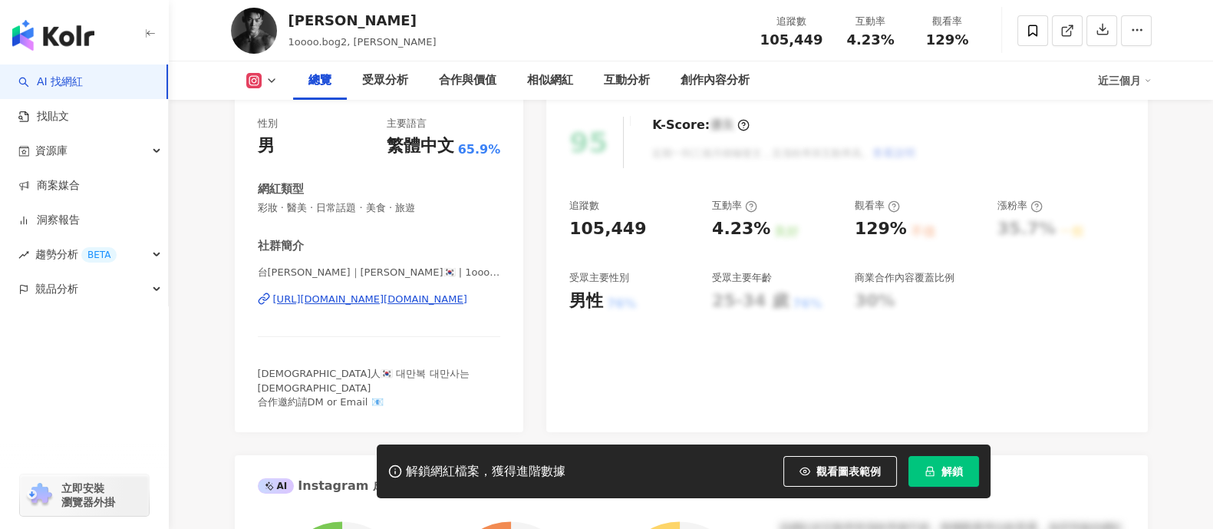
click at [290, 292] on div "[URL][DOMAIN_NAME][DOMAIN_NAME]" at bounding box center [370, 299] width 194 height 14
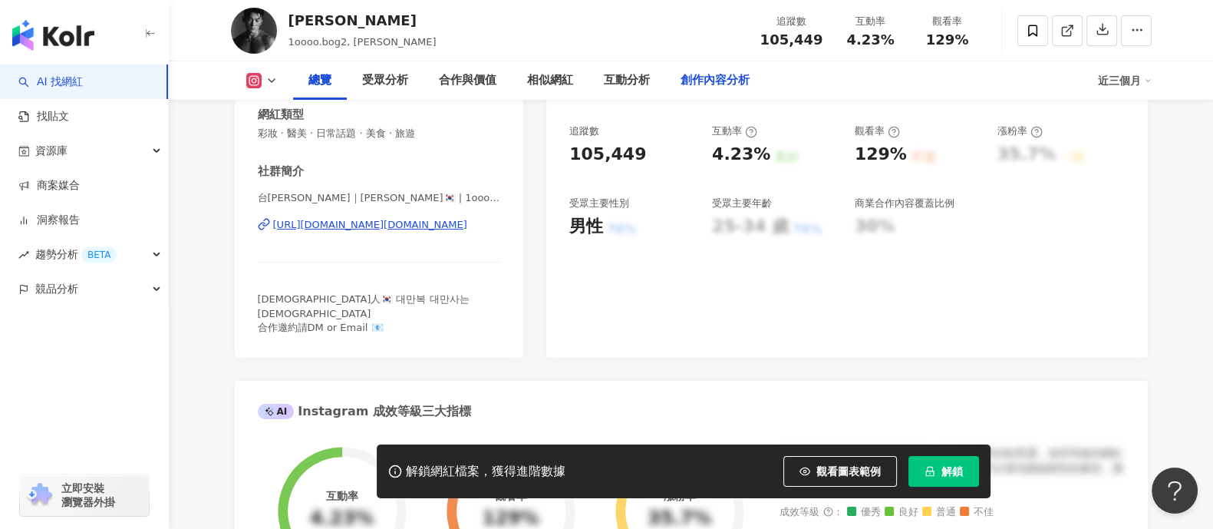
scroll to position [576, 0]
